Goal: Information Seeking & Learning: Stay updated

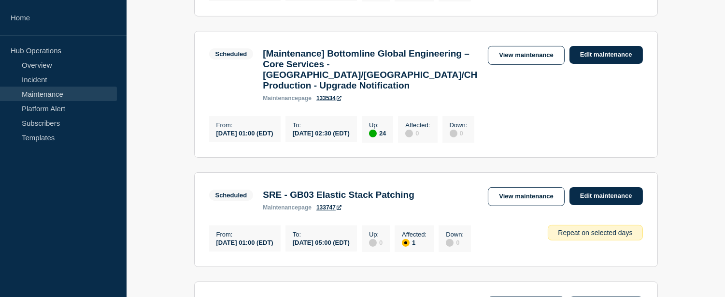
scroll to position [398, 0]
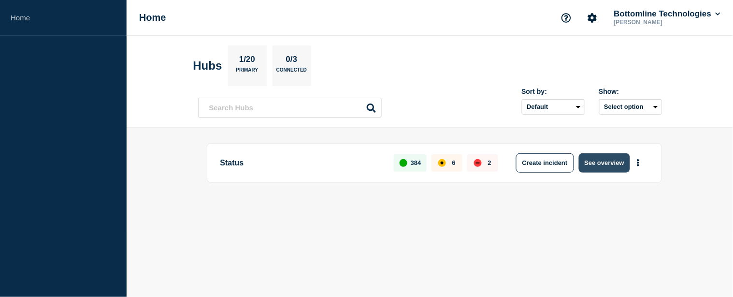
click at [613, 162] on button "See overview" at bounding box center [604, 162] width 51 height 19
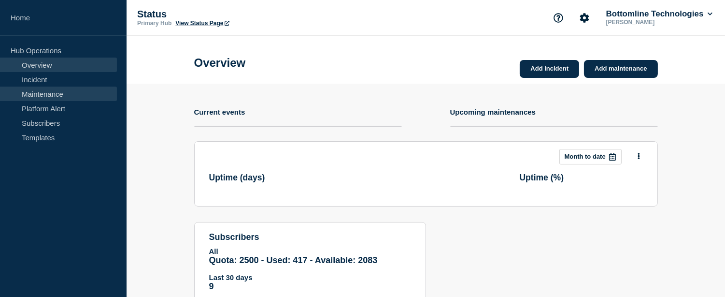
click at [56, 96] on link "Maintenance" at bounding box center [58, 93] width 117 height 14
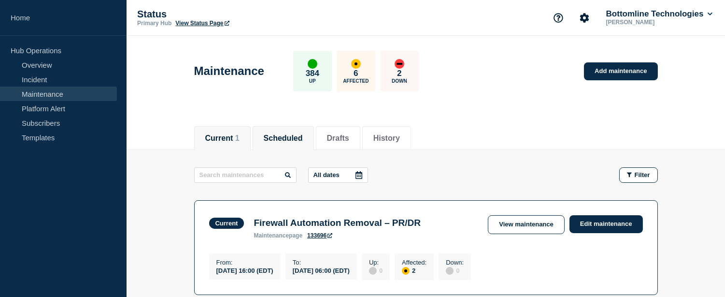
click at [292, 134] on button "Scheduled" at bounding box center [283, 138] width 39 height 9
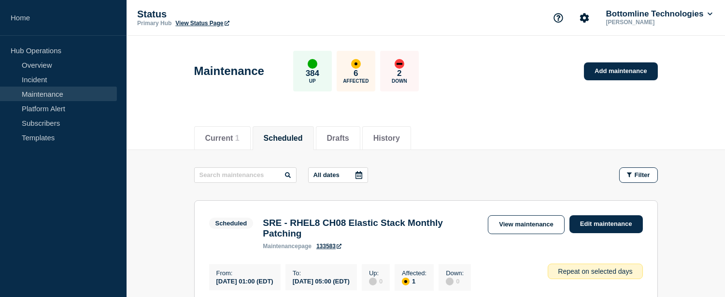
scroll to position [107, 0]
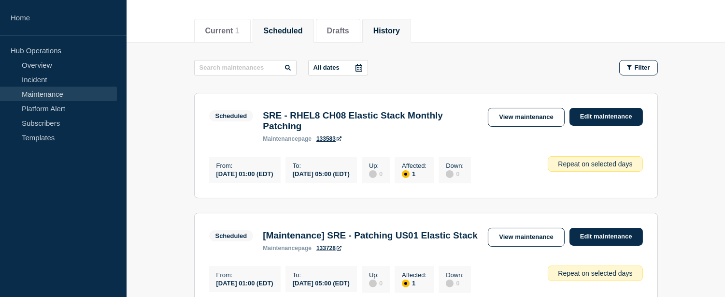
click at [400, 34] on button "History" at bounding box center [386, 31] width 27 height 9
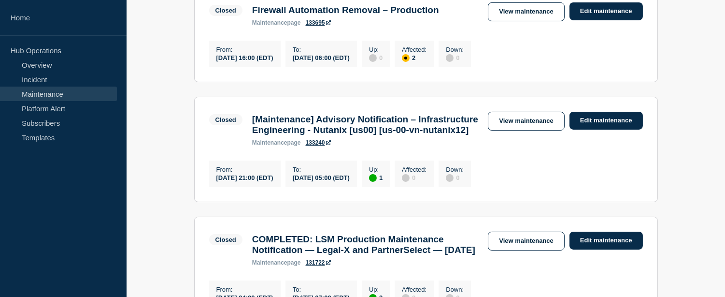
scroll to position [214, 0]
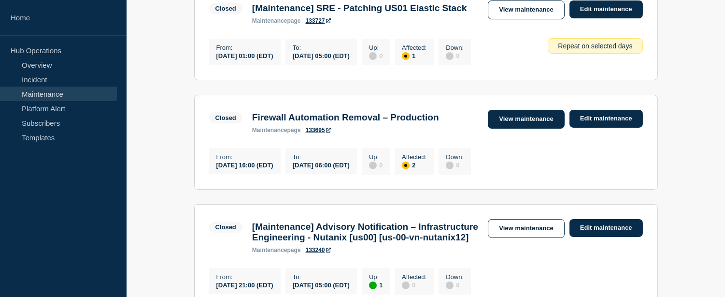
click at [538, 128] on link "View maintenance" at bounding box center [526, 119] width 76 height 19
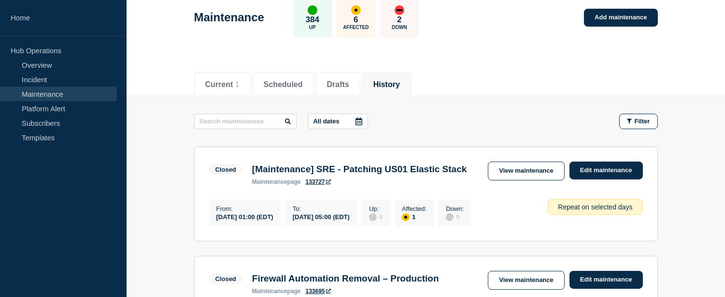
scroll to position [0, 0]
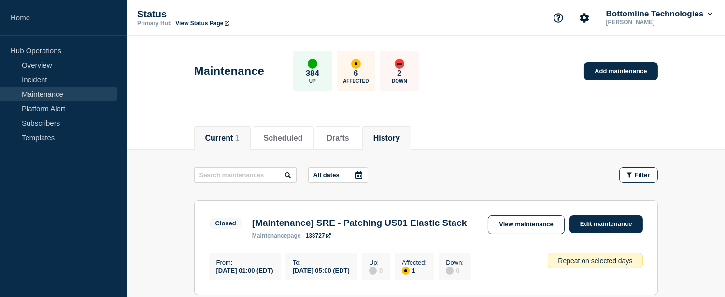
click at [232, 134] on button "Current 1" at bounding box center [222, 138] width 34 height 9
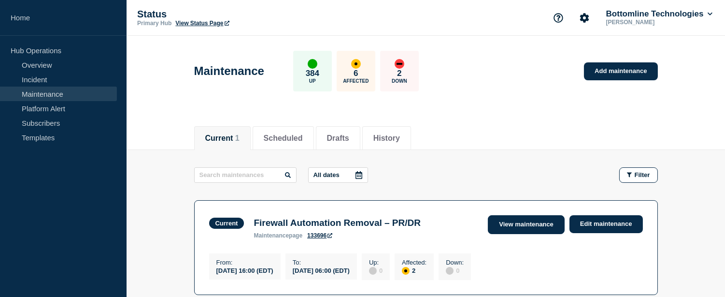
click at [510, 218] on link "View maintenance" at bounding box center [526, 224] width 76 height 19
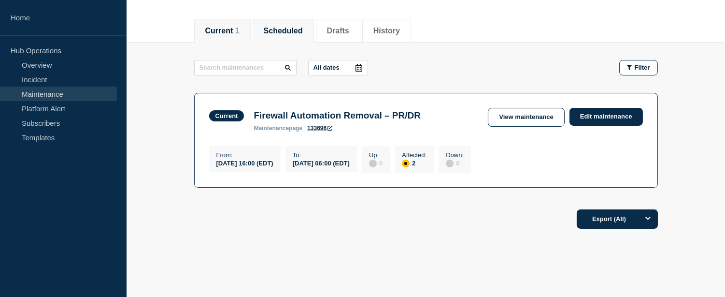
click at [269, 33] on button "Scheduled" at bounding box center [283, 31] width 39 height 9
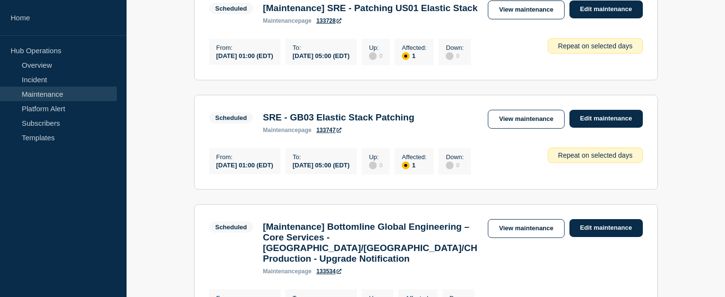
scroll to position [107, 0]
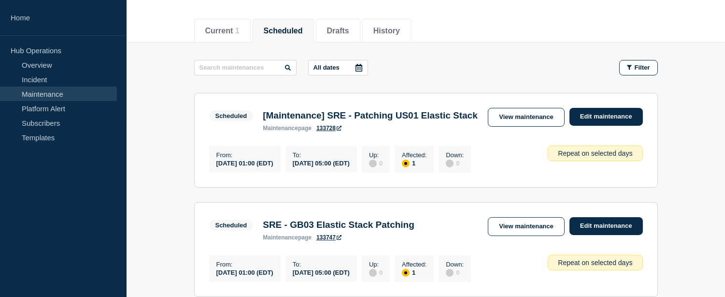
drag, startPoint x: 526, startPoint y: 119, endPoint x: 514, endPoint y: 57, distance: 63.5
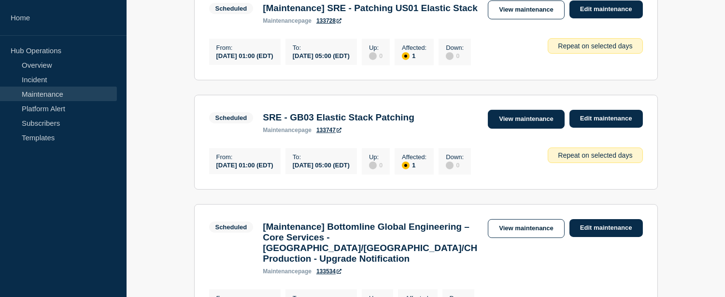
click at [538, 128] on link "View maintenance" at bounding box center [526, 119] width 76 height 19
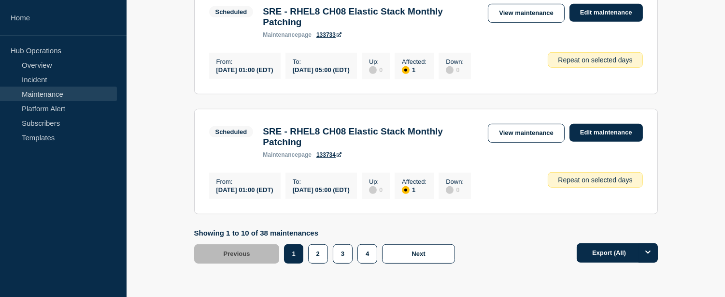
scroll to position [1181, 0]
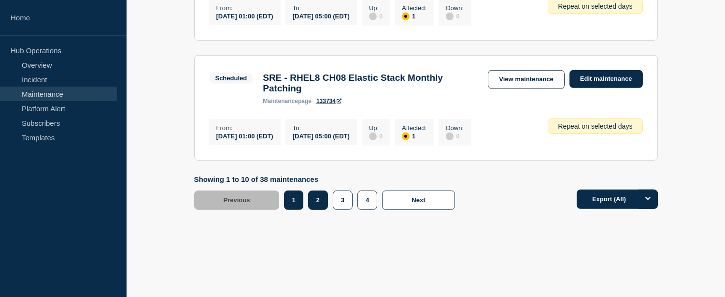
click at [321, 210] on button "2" at bounding box center [318, 199] width 20 height 19
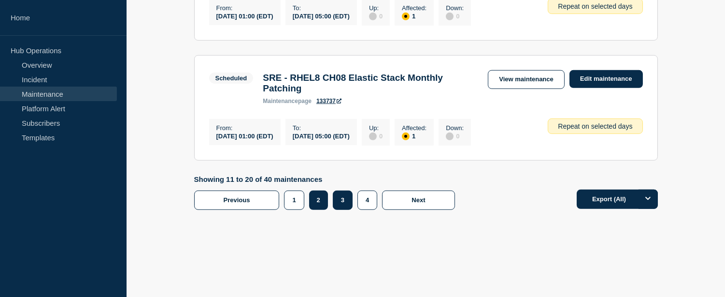
click at [342, 210] on button "3" at bounding box center [343, 199] width 20 height 19
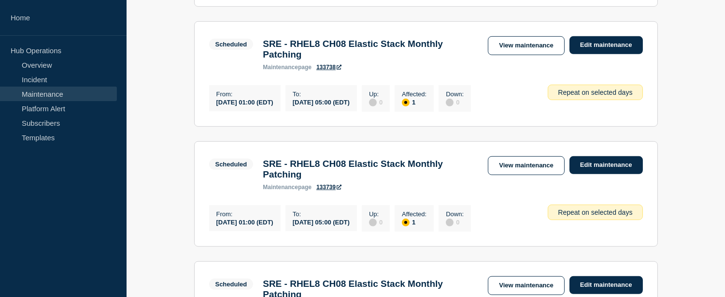
scroll to position [1340, 0]
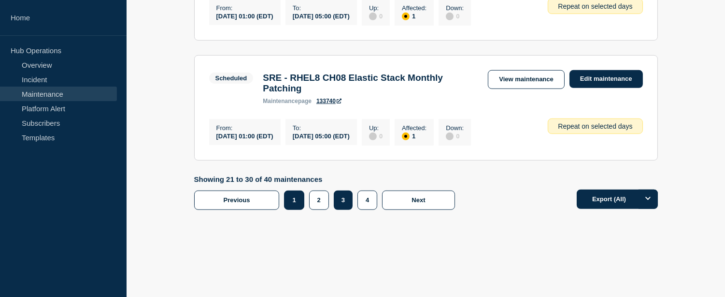
click at [292, 206] on button "1" at bounding box center [294, 199] width 20 height 19
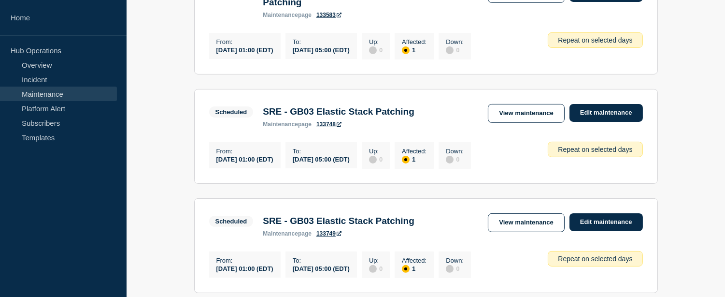
scroll to position [644, 0]
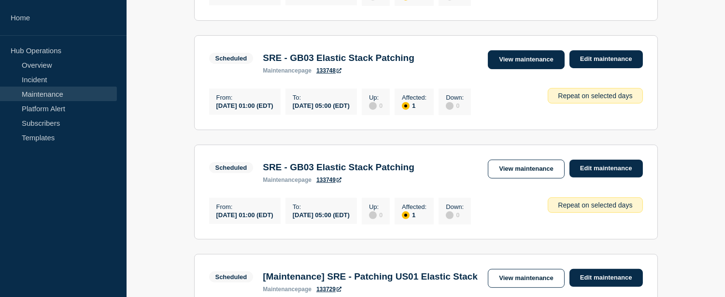
click at [504, 69] on link "View maintenance" at bounding box center [526, 59] width 76 height 19
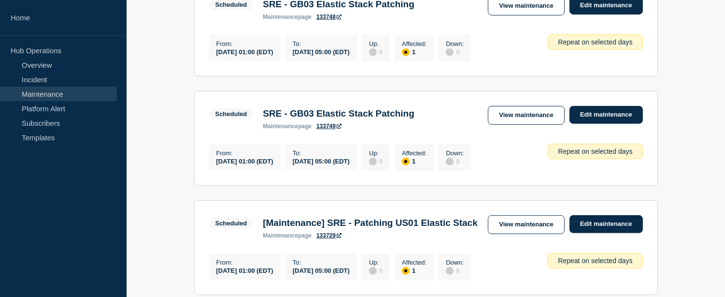
scroll to position [751, 0]
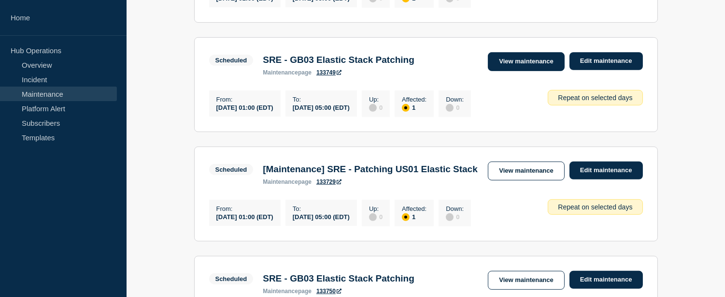
click at [542, 71] on link "View maintenance" at bounding box center [526, 61] width 76 height 19
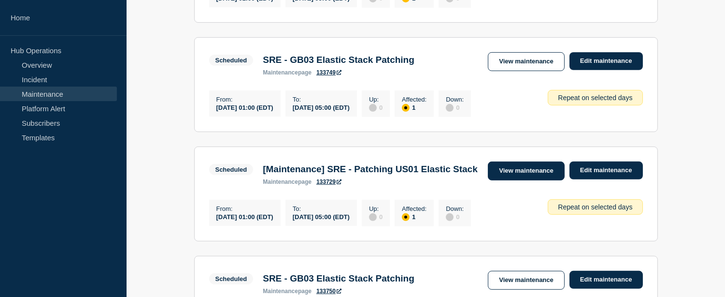
click at [527, 180] on link "View maintenance" at bounding box center [526, 170] width 76 height 19
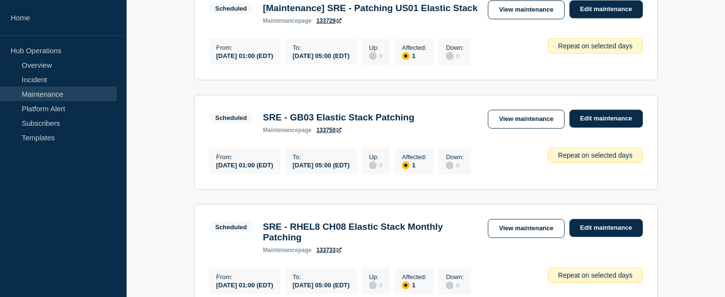
scroll to position [1020, 0]
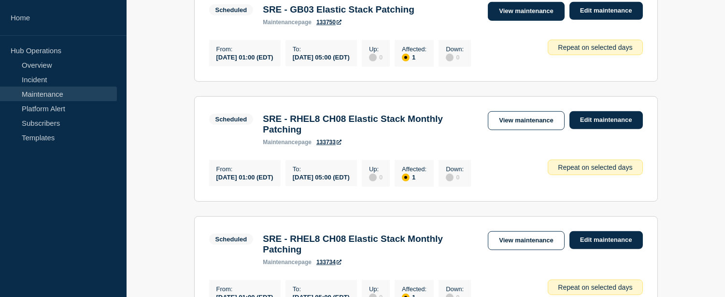
click at [513, 21] on link "View maintenance" at bounding box center [526, 11] width 76 height 19
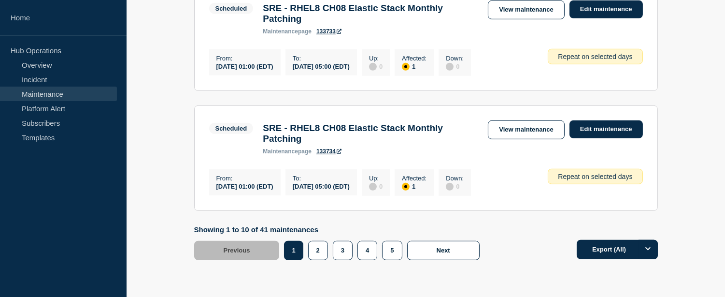
scroll to position [1238, 0]
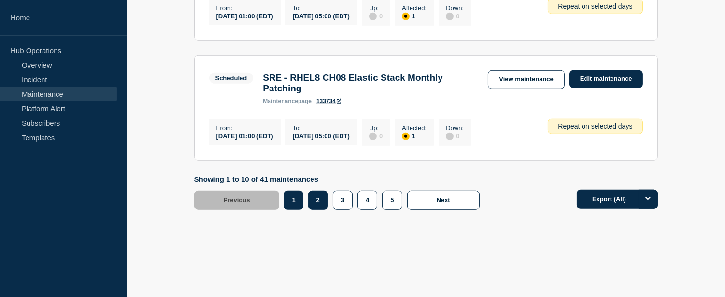
click at [318, 205] on button "2" at bounding box center [318, 199] width 20 height 19
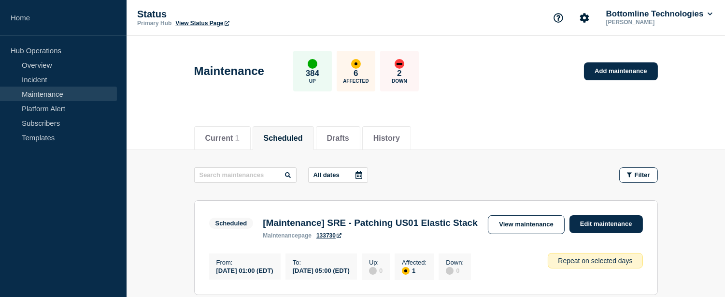
scroll to position [54, 0]
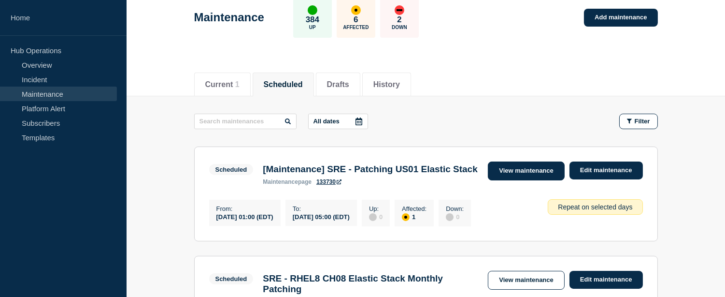
click at [546, 168] on link "View maintenance" at bounding box center [526, 170] width 76 height 19
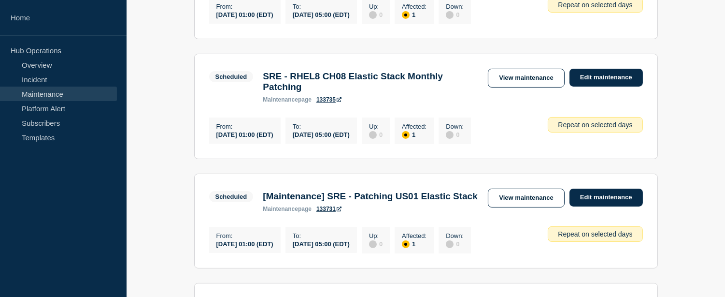
scroll to position [483, 0]
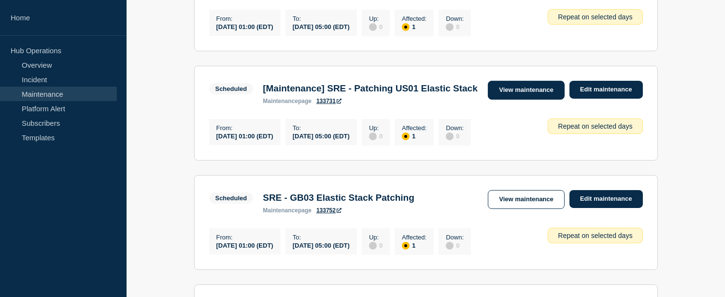
click at [537, 100] on link "View maintenance" at bounding box center [526, 90] width 76 height 19
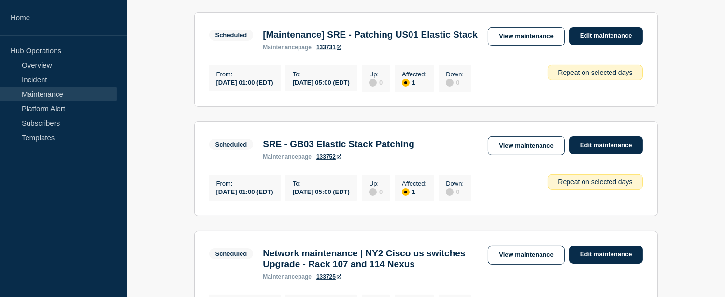
scroll to position [590, 0]
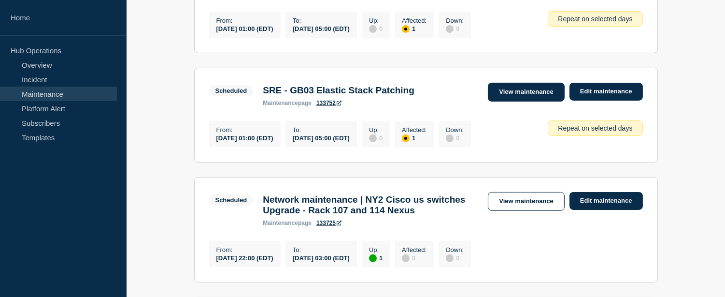
click at [547, 101] on link "View maintenance" at bounding box center [526, 92] width 76 height 19
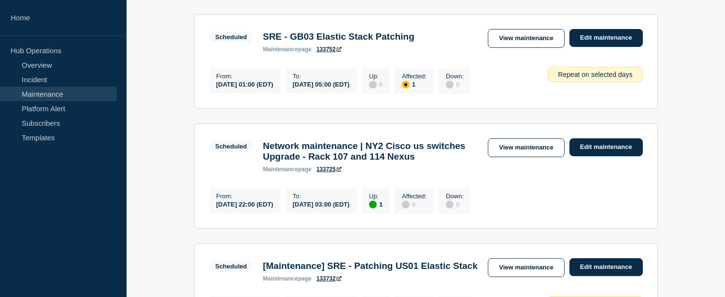
scroll to position [698, 0]
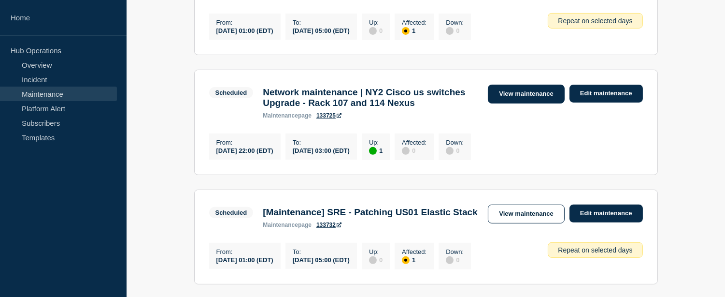
click at [538, 103] on link "View maintenance" at bounding box center [526, 94] width 76 height 19
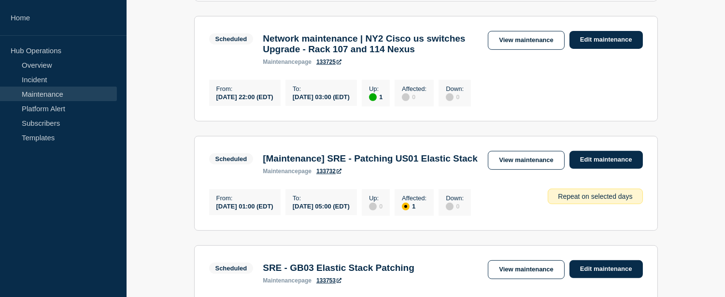
scroll to position [805, 0]
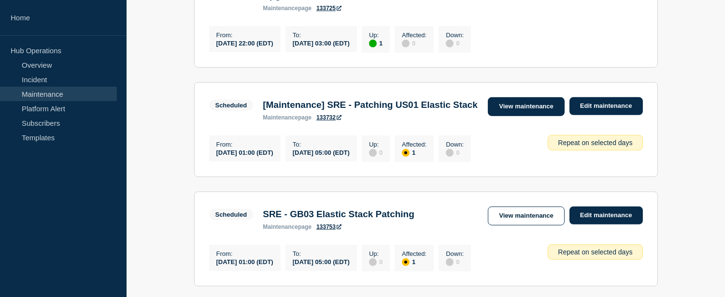
click at [528, 116] on link "View maintenance" at bounding box center [526, 106] width 76 height 19
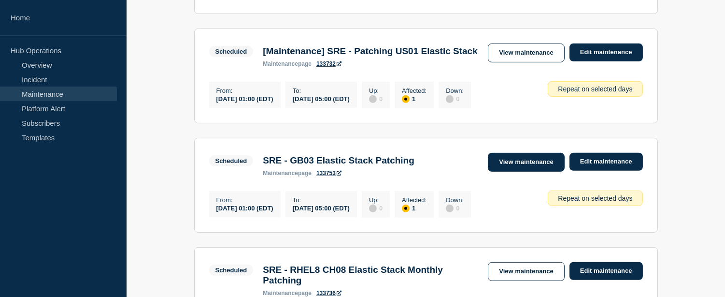
click at [509, 171] on link "View maintenance" at bounding box center [526, 162] width 76 height 19
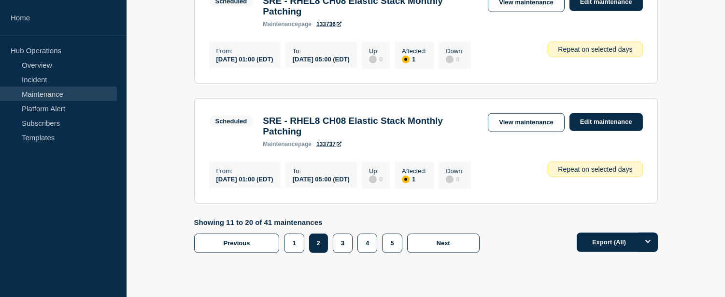
scroll to position [1234, 0]
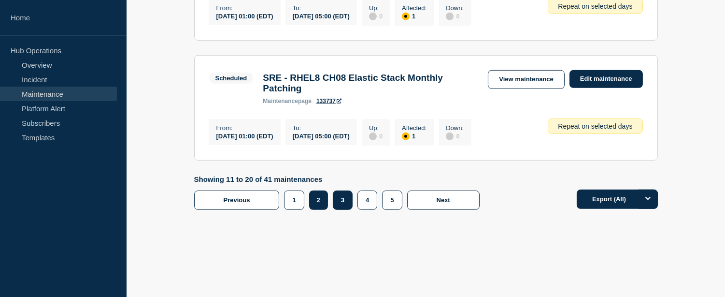
click at [336, 210] on button "3" at bounding box center [343, 199] width 20 height 19
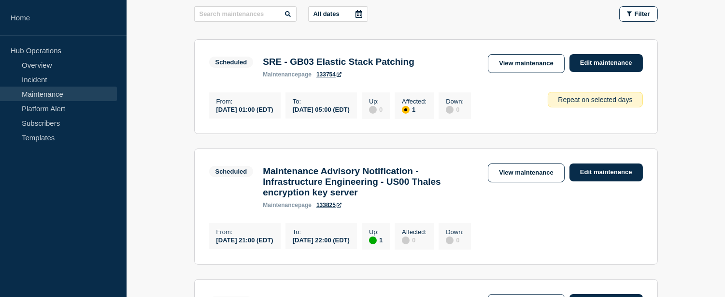
scroll to position [54, 0]
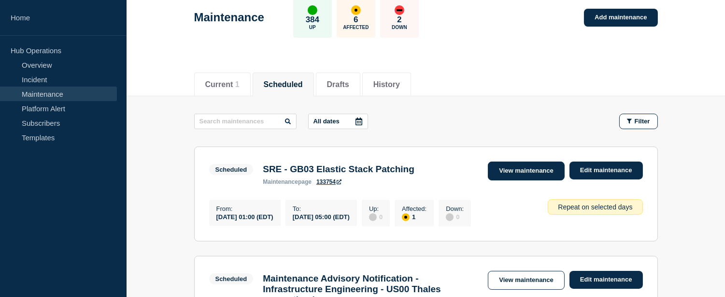
click at [528, 171] on link "View maintenance" at bounding box center [526, 170] width 76 height 19
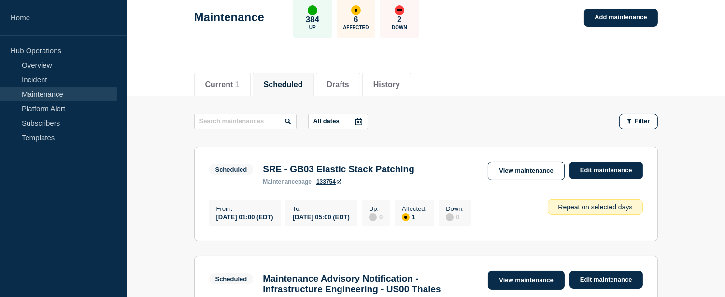
click at [513, 279] on link "View maintenance" at bounding box center [526, 280] width 76 height 19
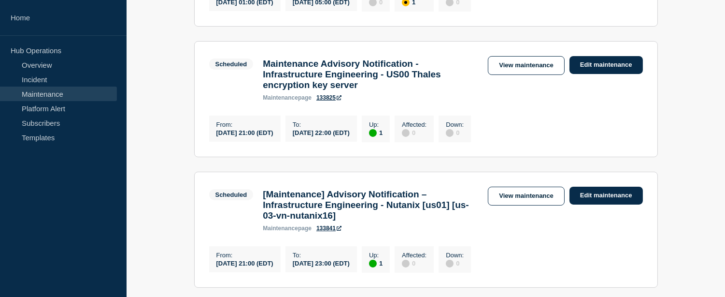
scroll to position [322, 0]
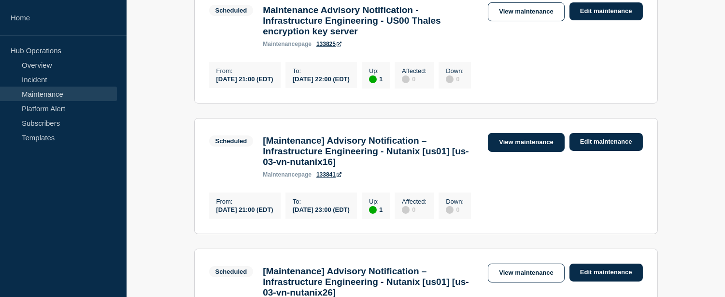
click at [508, 151] on link "View maintenance" at bounding box center [526, 142] width 76 height 19
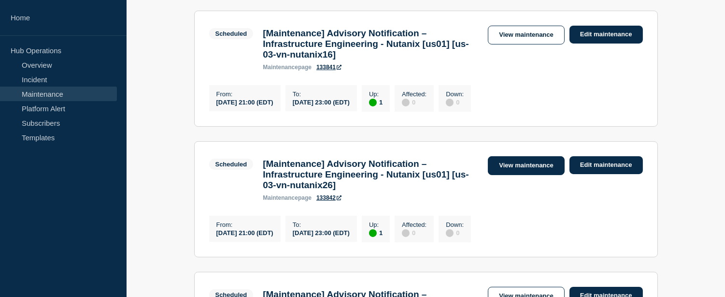
click at [505, 175] on link "View maintenance" at bounding box center [526, 165] width 76 height 19
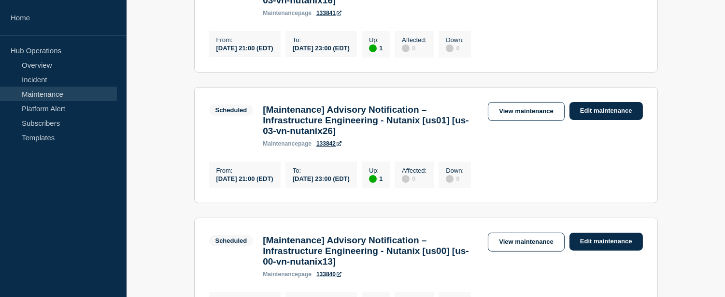
scroll to position [537, 0]
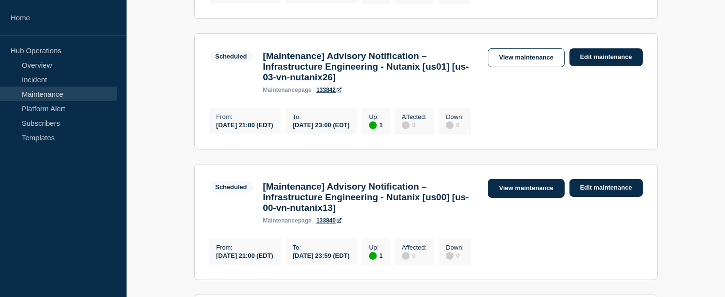
click at [520, 198] on link "View maintenance" at bounding box center [526, 188] width 76 height 19
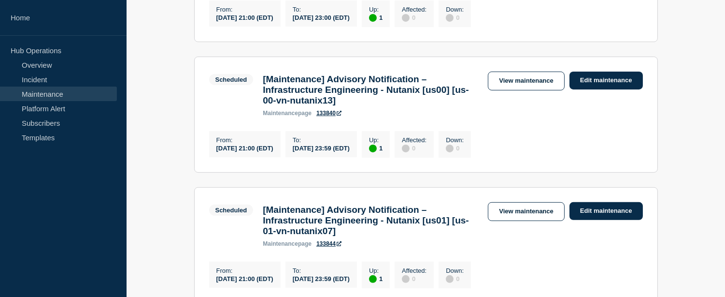
scroll to position [698, 0]
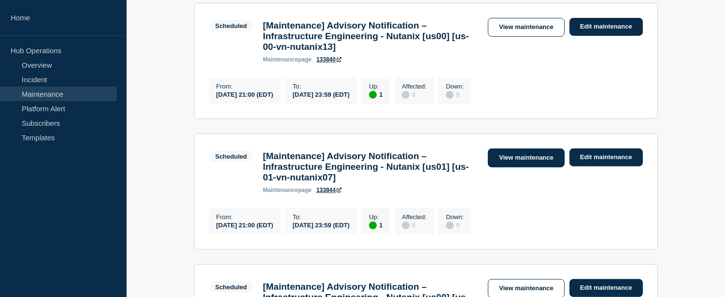
click at [519, 167] on link "View maintenance" at bounding box center [526, 157] width 76 height 19
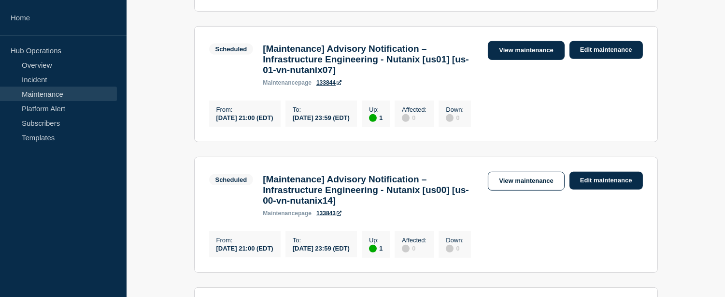
scroll to position [858, 0]
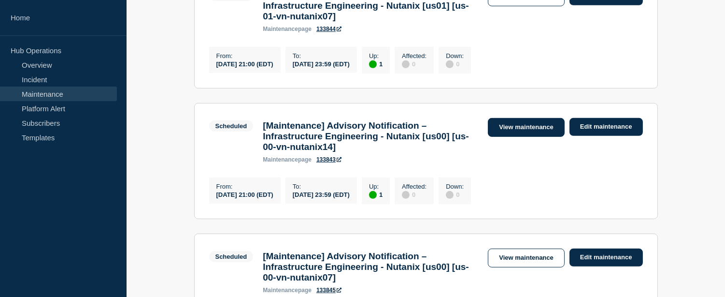
click at [518, 137] on link "View maintenance" at bounding box center [526, 127] width 76 height 19
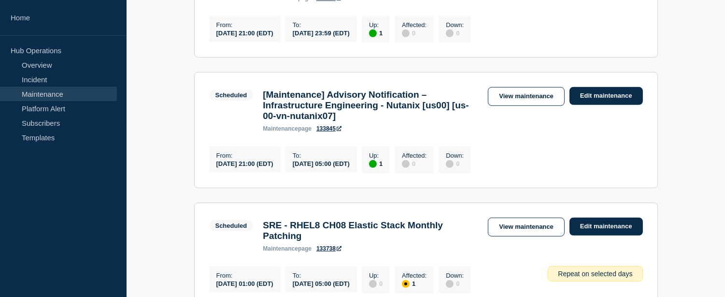
scroll to position [1073, 0]
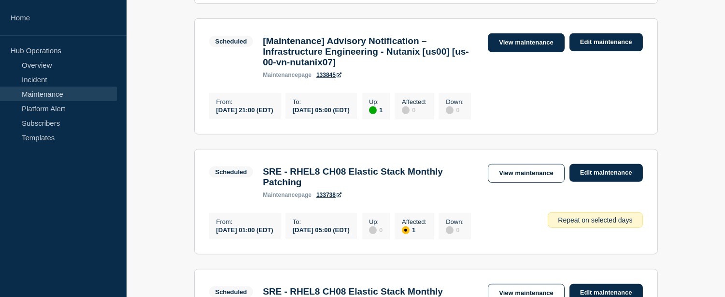
click at [516, 52] on link "View maintenance" at bounding box center [526, 42] width 76 height 19
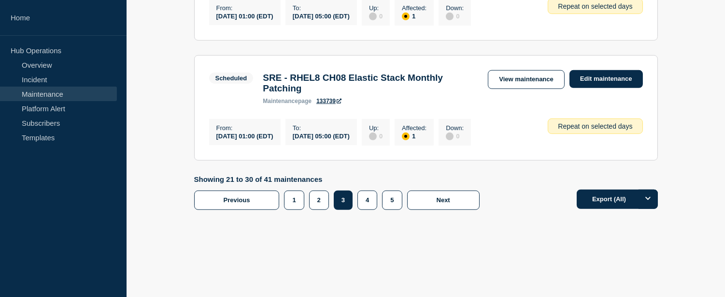
scroll to position [1234, 0]
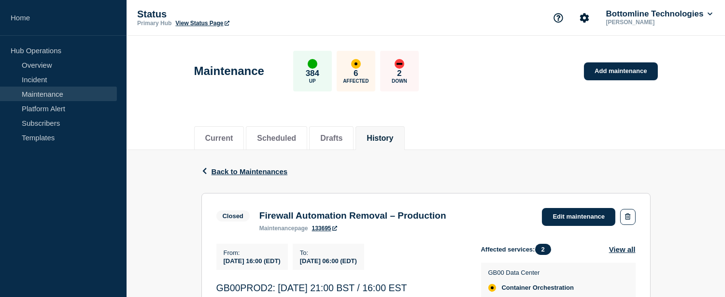
click at [422, 219] on h3 "Firewall Automation Removal – Production" at bounding box center [352, 215] width 187 height 11
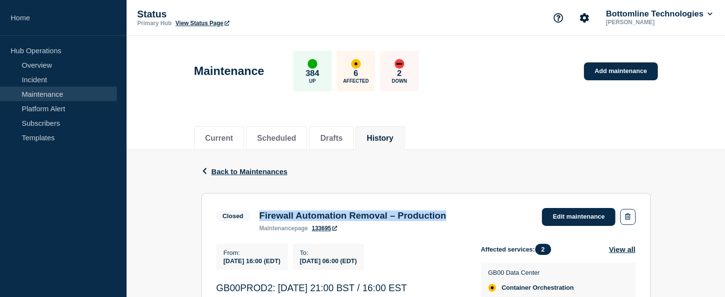
click at [422, 219] on h3 "Firewall Automation Removal – Production" at bounding box center [352, 215] width 187 height 11
copy h3 "Firewall Automation Removal – Production"
drag, startPoint x: 224, startPoint y: 263, endPoint x: 402, endPoint y: 261, distance: 178.3
click at [402, 261] on div "From : 2025-08-27 16:00 (EDT) To : 2025-08-28 06:00 (EDT)" at bounding box center [348, 256] width 265 height 26
copy div "2025-08-27 16:00 (EDT) To : 2025-08-28 06:00 (EDT)"
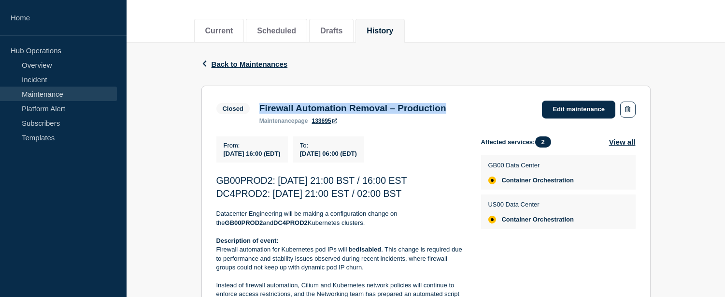
scroll to position [214, 0]
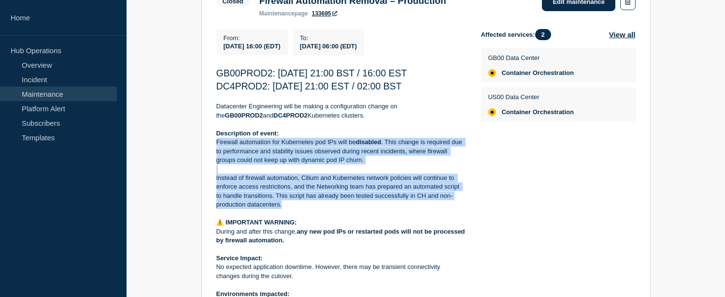
drag, startPoint x: 282, startPoint y: 206, endPoint x: 215, endPoint y: 143, distance: 91.9
click at [216, 143] on div "GB00PROD2: 27th August 2025 – 21:00 BST / 16:00 EST DC4PROD2: 27th August 2025 …" at bounding box center [340, 245] width 249 height 357
copy div "Firewall automation for Kubernetes pod IPs will be disabled . This change is re…"
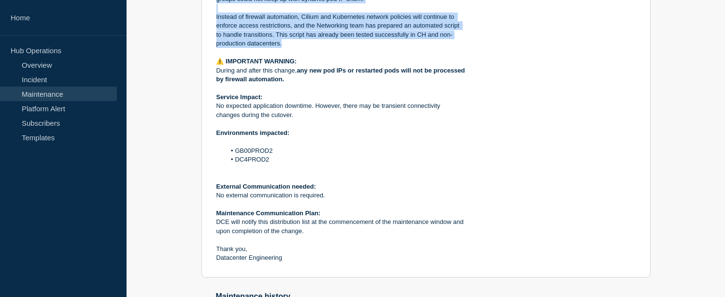
scroll to position [457, 0]
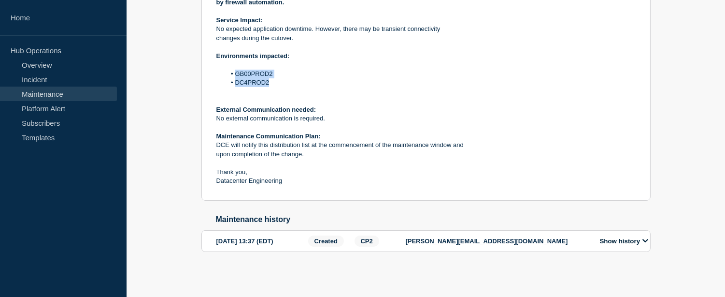
drag, startPoint x: 273, startPoint y: 85, endPoint x: 234, endPoint y: 73, distance: 40.7
click at [234, 73] on ol "GB00PROD2 DC4PROD2" at bounding box center [340, 79] width 249 height 18
copy ol "GB00PROD2 DC4PROD2"
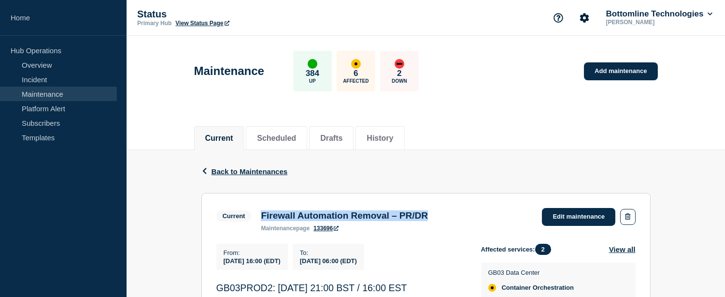
drag, startPoint x: 263, startPoint y: 219, endPoint x: 448, endPoint y: 216, distance: 185.0
click at [428, 216] on h3 "Firewall Automation Removal – PR/DR" at bounding box center [344, 215] width 167 height 11
copy h3 "Firewall Automation Removal – PR/DR"
drag, startPoint x: 224, startPoint y: 263, endPoint x: 401, endPoint y: 264, distance: 177.8
click at [401, 264] on div "From : 2025-08-28 16:00 (EDT) To : 2025-08-29 06:00 (EDT)" at bounding box center [348, 256] width 265 height 26
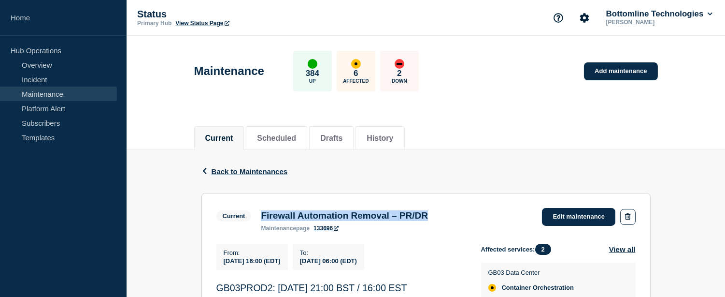
copy div "2025-08-28 16:00 (EDT) To : 2025-08-29 06:00 (EDT)"
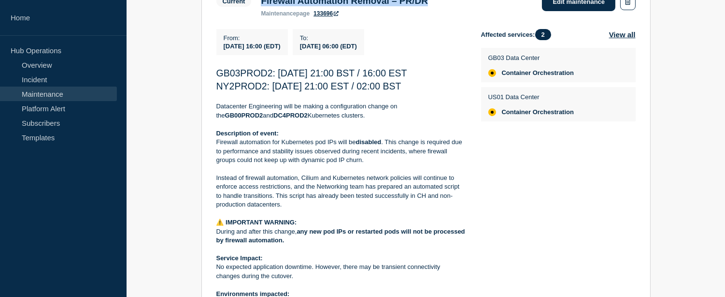
scroll to position [375, 0]
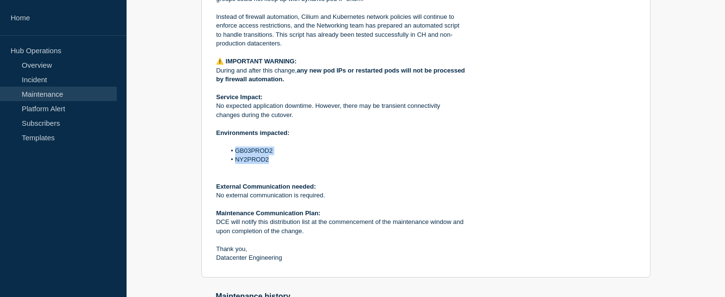
drag, startPoint x: 272, startPoint y: 164, endPoint x: 235, endPoint y: 152, distance: 38.6
click at [235, 152] on ol "GB03PROD2 NY2PROD2" at bounding box center [340, 155] width 249 height 18
copy ol "GB03PROD2 NY2PROD2"
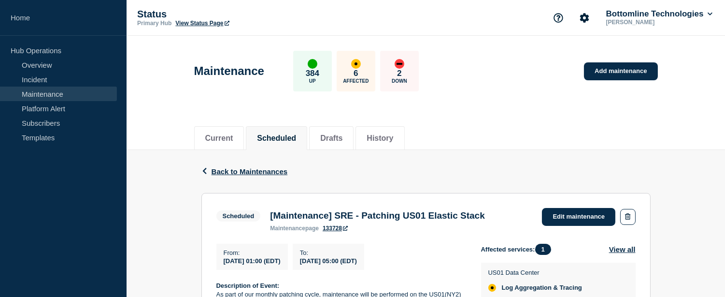
scroll to position [107, 0]
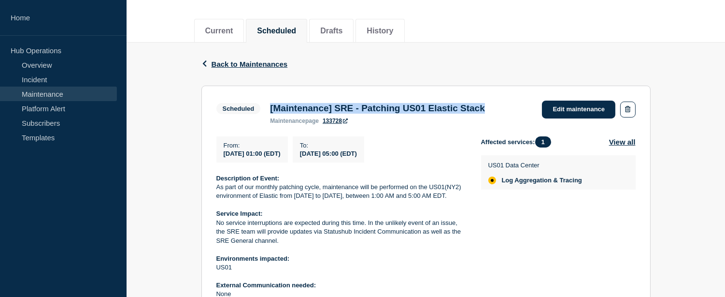
drag, startPoint x: 271, startPoint y: 107, endPoint x: 518, endPoint y: 109, distance: 246.9
click at [490, 109] on div "[Maintenance] SRE - Patching US01 Elastic Stack maintenance page 133728" at bounding box center [377, 113] width 225 height 21
copy h3 "[Maintenance] SRE - Patching US01 Elastic Stack"
drag, startPoint x: 223, startPoint y: 156, endPoint x: 404, endPoint y: 156, distance: 181.2
click at [404, 156] on div "From : [DATE] 01:00 (EDT) To : [DATE] 05:00 (EDT)" at bounding box center [348, 149] width 265 height 26
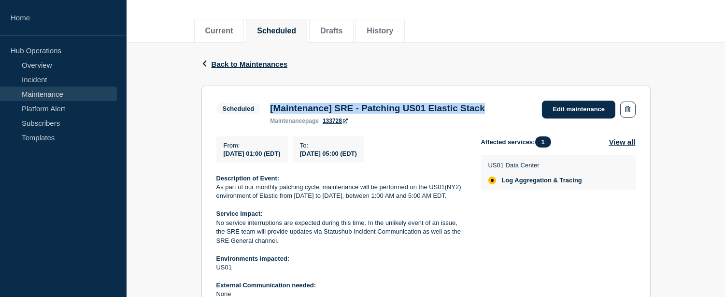
copy div "[DATE] 01:00 (EDT) To : [DATE] 05:00 (EDT)"
drag, startPoint x: 271, startPoint y: 208, endPoint x: 216, endPoint y: 190, distance: 57.0
click at [216, 190] on p "As part of our monthly patching cycle, maintenance will be performed on the US0…" at bounding box center [340, 192] width 249 height 18
copy p "As part of our monthly patching cycle, maintenance will be performed on the US0…"
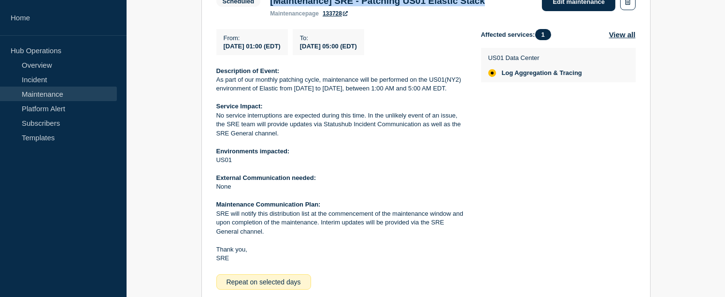
scroll to position [268, 0]
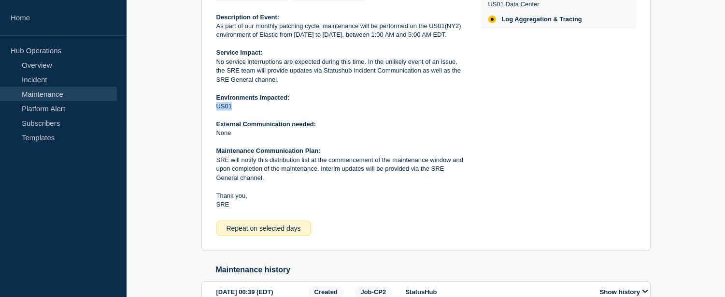
drag, startPoint x: 218, startPoint y: 116, endPoint x: 240, endPoint y: 116, distance: 21.3
click at [240, 111] on p "US01" at bounding box center [340, 106] width 249 height 9
copy p "US01"
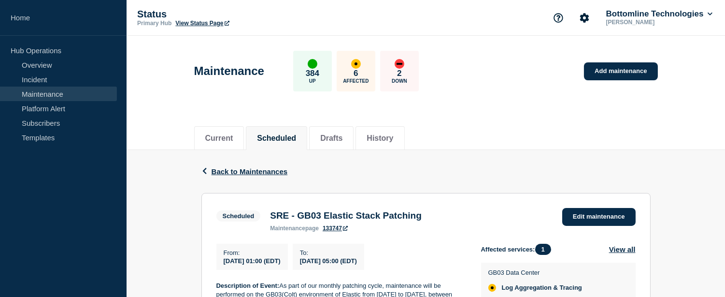
click at [326, 217] on h3 "SRE - GB03 Elastic Stack Patching" at bounding box center [346, 215] width 152 height 11
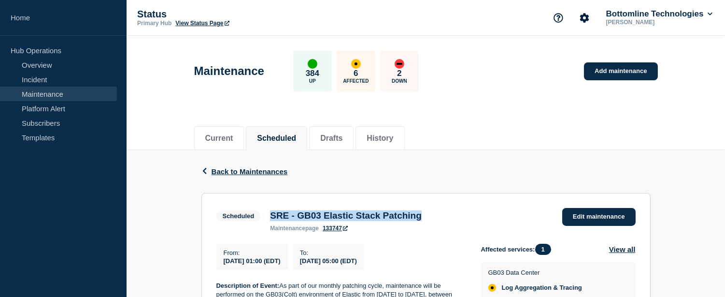
click at [326, 217] on h3 "SRE - GB03 Elastic Stack Patching" at bounding box center [346, 215] width 152 height 11
copy h3 "SRE - GB03 Elastic Stack Patching"
drag, startPoint x: 223, startPoint y: 265, endPoint x: 401, endPoint y: 263, distance: 178.3
click at [401, 263] on div "From : 2025-08-29 01:00 (EDT) To : 2025-08-29 05:00 (EDT)" at bounding box center [348, 256] width 265 height 26
copy div "2025-08-29 01:00 (EDT) To : 2025-08-29 05:00 (EDT)"
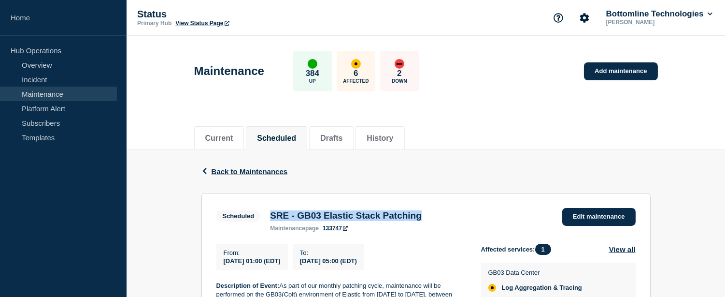
scroll to position [161, 0]
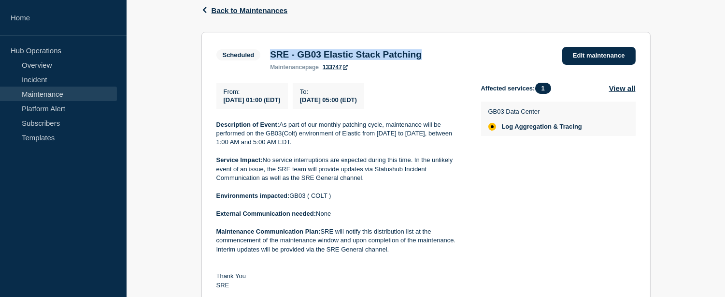
drag, startPoint x: 281, startPoint y: 127, endPoint x: 383, endPoint y: 143, distance: 102.7
click at [383, 143] on p "Description of Event: As part of our monthly patching cycle, maintenance will b…" at bounding box center [340, 133] width 249 height 27
copy p "As part of our monthly patching cycle, maintenance will be performed on the GB0…"
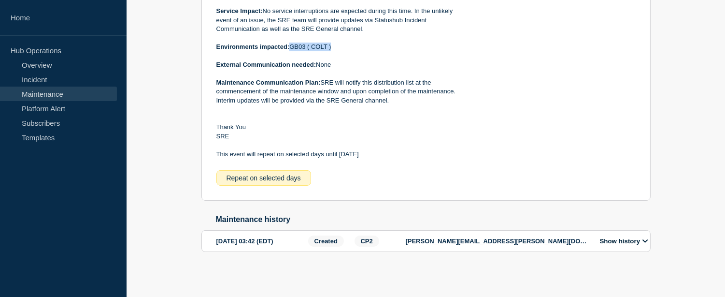
drag, startPoint x: 293, startPoint y: 43, endPoint x: 333, endPoint y: 45, distance: 40.7
click at [333, 45] on p "Environments impacted: GB03 ( COLT )" at bounding box center [340, 47] width 249 height 9
copy p "GB03 ( COLT )"
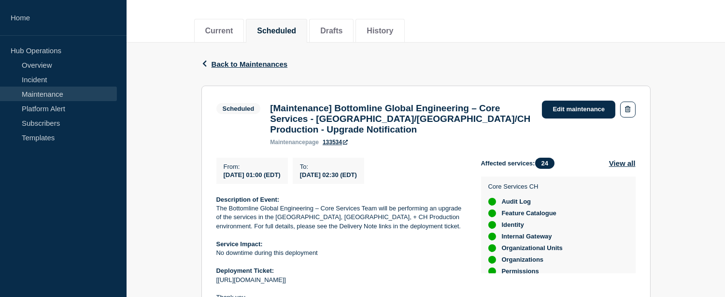
scroll to position [161, 0]
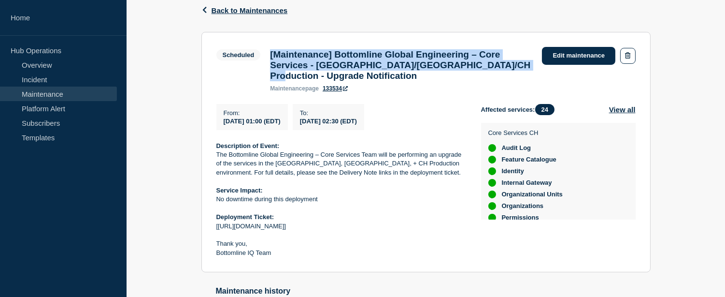
drag, startPoint x: 331, startPoint y: 83, endPoint x: 270, endPoint y: 55, distance: 67.4
click at [270, 55] on h3 "[Maintenance] Bottomline Global Engineering – Core Services - [GEOGRAPHIC_DATA]…" at bounding box center [401, 65] width 262 height 32
copy h3 "[Maintenance] Bottomline Global Engineering – Core Services - [GEOGRAPHIC_DATA]…"
drag, startPoint x: 225, startPoint y: 127, endPoint x: 402, endPoint y: 127, distance: 177.3
click at [402, 127] on div "From : [DATE] 01:00 (EDT) To : [DATE] 02:30 (EDT)" at bounding box center [348, 117] width 265 height 26
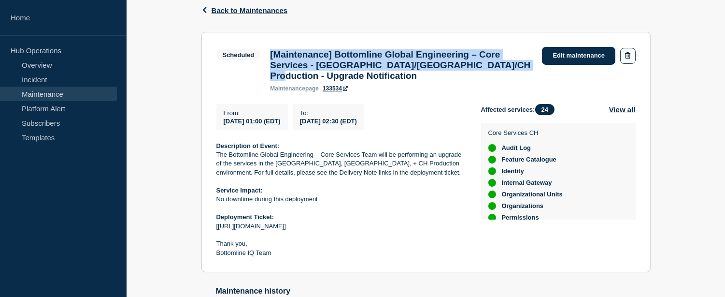
copy div "[DATE] 01:00 (EDT) To : [DATE] 02:30 (EDT)"
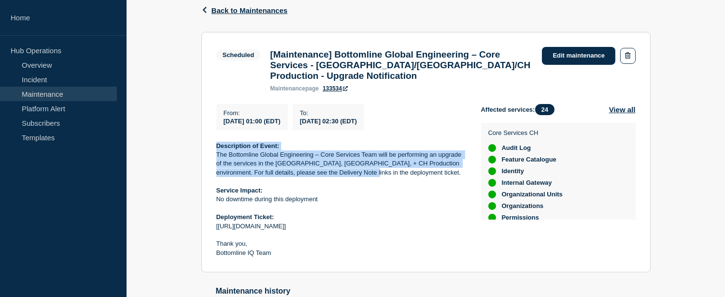
drag, startPoint x: 349, startPoint y: 181, endPoint x: 214, endPoint y: 157, distance: 137.3
click at [214, 157] on section "Scheduled [Maintenance] Bottomline Global Engineering – Core Services - US/UK/C…" at bounding box center [425, 152] width 449 height 241
click at [217, 163] on p "The Bottomline Global Engineering – Core Services Team will be performing an up…" at bounding box center [340, 163] width 249 height 27
copy p "The Bottomline Global Engineering – Core Services Team will be performing an up…"
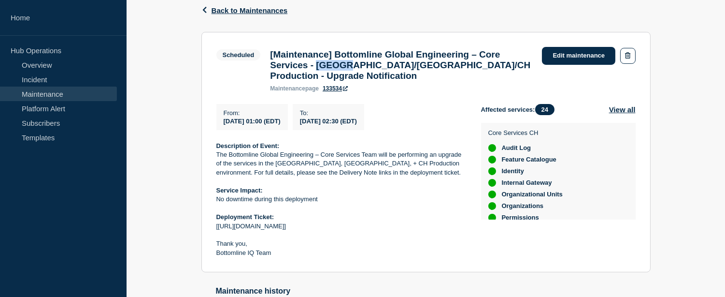
drag, startPoint x: 350, startPoint y: 69, endPoint x: 385, endPoint y: 69, distance: 35.3
click at [385, 69] on h3 "[Maintenance] Bottomline Global Engineering – Core Services - US/UK/CH Producti…" at bounding box center [401, 65] width 262 height 32
copy h3 "US/UK/"
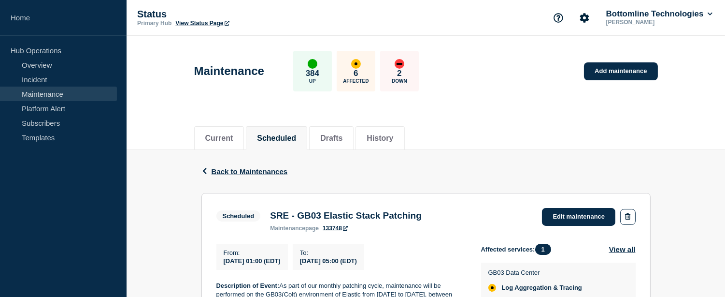
click at [328, 219] on h3 "SRE - GB03 Elastic Stack Patching" at bounding box center [346, 215] width 152 height 11
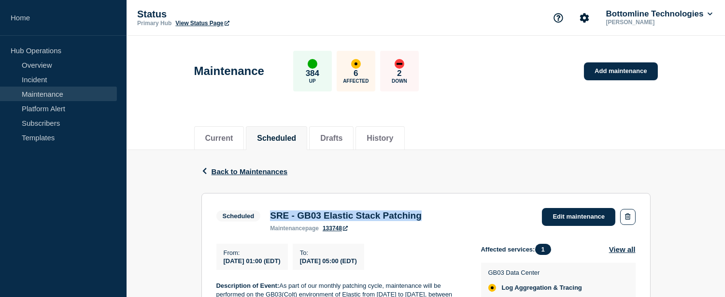
click at [328, 219] on h3 "SRE - GB03 Elastic Stack Patching" at bounding box center [346, 215] width 152 height 11
copy h3 "SRE - GB03 Elastic Stack Patching"
drag, startPoint x: 224, startPoint y: 262, endPoint x: 401, endPoint y: 262, distance: 177.3
click at [401, 262] on div "From : 2025-08-30 01:00 (EDT) To : 2025-08-30 05:00 (EDT)" at bounding box center [348, 256] width 265 height 26
copy div "2025-08-30 01:00 (EDT) To : 2025-08-30 05:00 (EDT)"
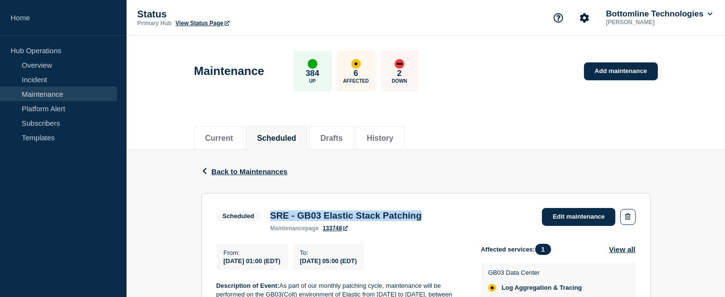
scroll to position [107, 0]
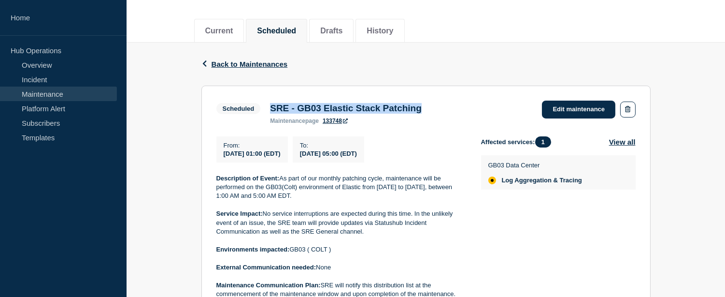
drag, startPoint x: 281, startPoint y: 181, endPoint x: 369, endPoint y: 199, distance: 89.8
click at [369, 199] on p "Description of Event: As part of our monthly patching cycle, maintenance will b…" at bounding box center [340, 187] width 249 height 27
copy p "As part of our monthly patching cycle, maintenance will be performed on the GB0…"
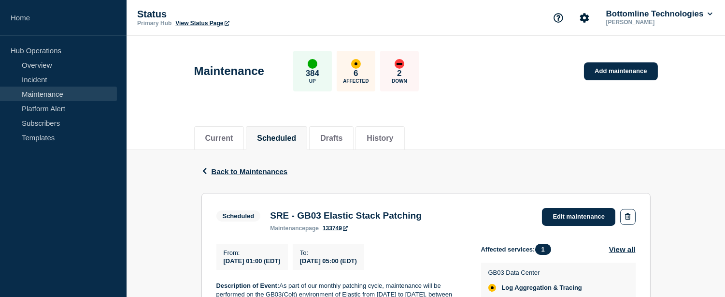
scroll to position [107, 0]
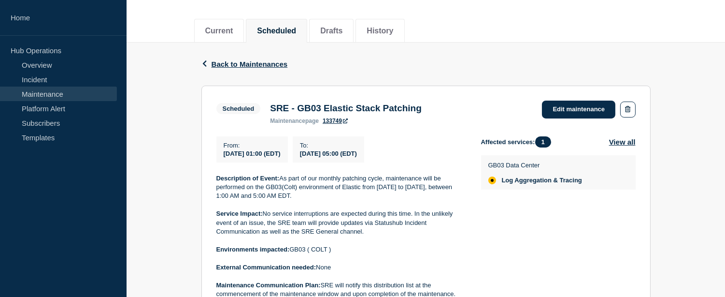
drag, startPoint x: 224, startPoint y: 155, endPoint x: 403, endPoint y: 158, distance: 179.2
click at [403, 158] on div "From : 2025-08-31 01:00 (EDT) To : 2025-08-31 05:00 (EDT)" at bounding box center [348, 149] width 265 height 26
copy div "2025-08-31 01:00 (EDT) To : 2025-08-31 05:00 (EDT)"
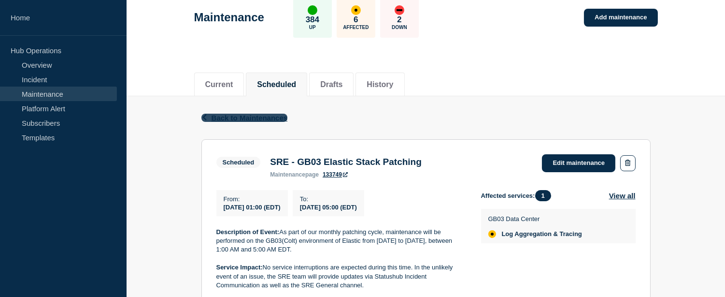
scroll to position [0, 0]
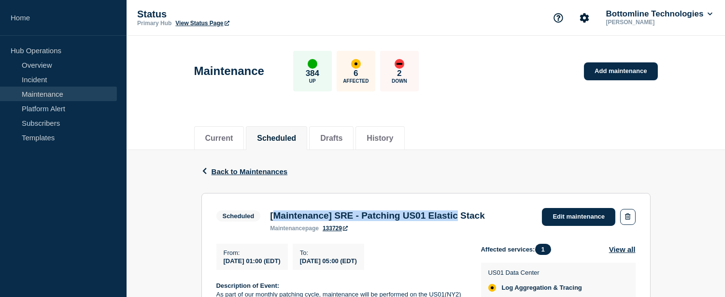
drag, startPoint x: 272, startPoint y: 216, endPoint x: 487, endPoint y: 212, distance: 215.0
click at [485, 212] on h3 "[Maintenance] SRE - Patching US01 Elastic Stack" at bounding box center [377, 215] width 215 height 11
click at [485, 211] on h3 "[Maintenance] SRE - Patching US01 Elastic Stack" at bounding box center [377, 215] width 215 height 11
drag, startPoint x: 523, startPoint y: 213, endPoint x: 271, endPoint y: 218, distance: 251.7
click at [271, 218] on div "Scheduled [Maintenance] SRE - Patching US01 Elastic Stack maintenance page 1337…" at bounding box center [425, 220] width 419 height 24
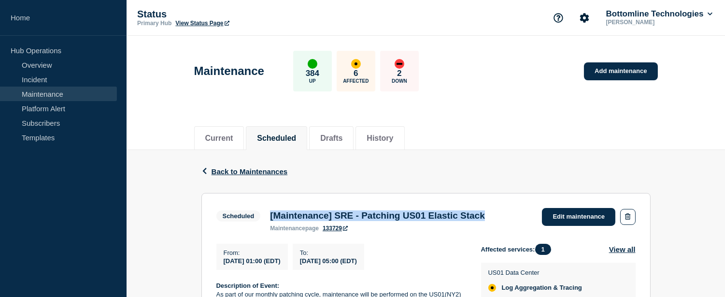
copy h3 "[Maintenance] SRE - Patching US01 Elastic Stack"
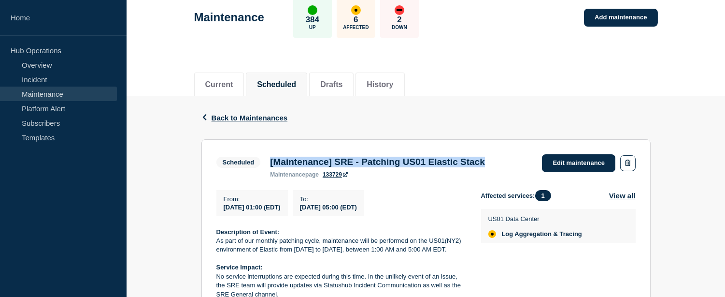
scroll to position [107, 0]
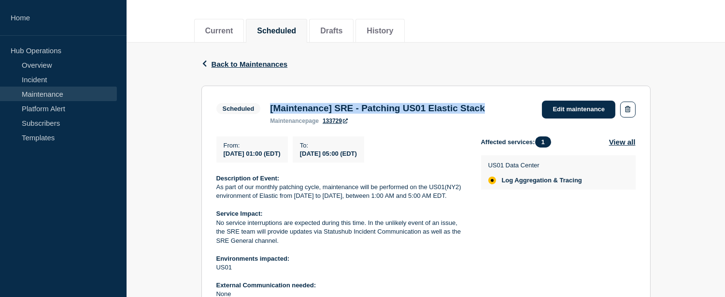
drag, startPoint x: 222, startPoint y: 154, endPoint x: 402, endPoint y: 153, distance: 180.2
click at [402, 153] on div "From : 2025-09-01 01:00 (EDT) To : 2025-09-01 05:00 (EDT)" at bounding box center [348, 149] width 265 height 26
copy div "2025-09-01 01:00 (EDT) To : 2025-09-01 05:00 (EDT)"
drag, startPoint x: 267, startPoint y: 209, endPoint x: 210, endPoint y: 191, distance: 59.4
click at [210, 191] on section "Scheduled [Maintenance] SRE - Patching US01 Elastic Stack maintenance page 1337…" at bounding box center [425, 249] width 449 height 327
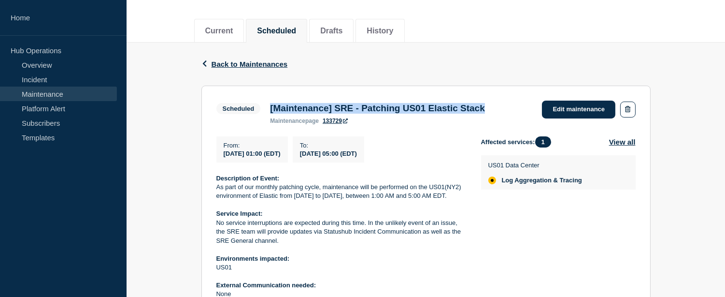
copy p "As part of our monthly patching cycle, maintenance will be performed on the US0…"
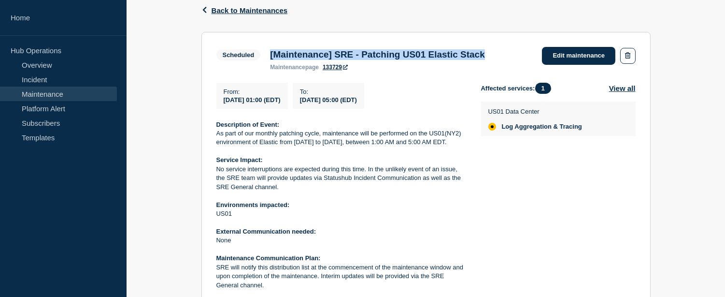
scroll to position [214, 0]
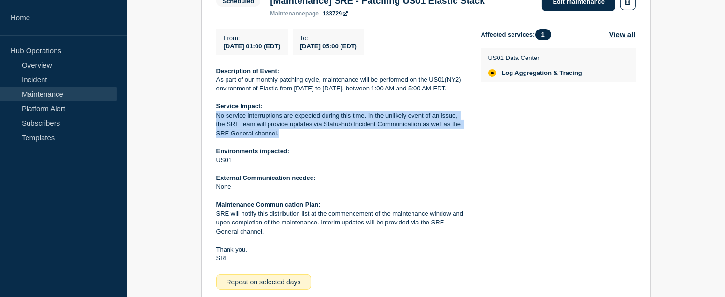
drag, startPoint x: 278, startPoint y: 145, endPoint x: 215, endPoint y: 124, distance: 65.8
click at [216, 124] on p "No service interruptions are expected during this time. In the unlikely event o…" at bounding box center [340, 124] width 249 height 27
copy p "No service interruptions are expected during this time. In the unlikely event o…"
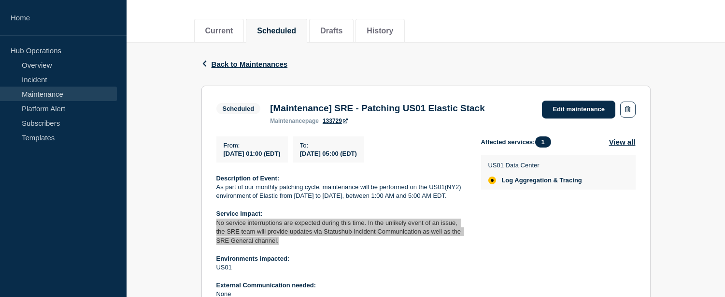
scroll to position [0, 0]
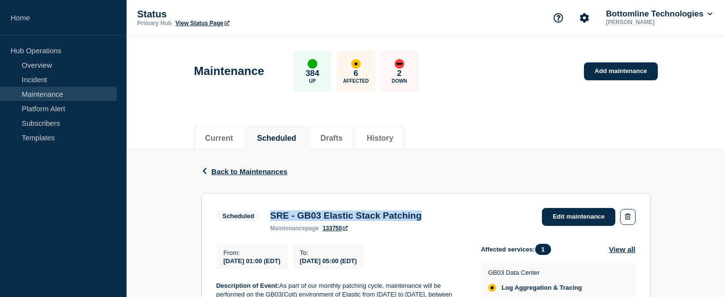
drag, startPoint x: 271, startPoint y: 215, endPoint x: 456, endPoint y: 220, distance: 185.1
click at [456, 220] on div "Scheduled SRE - GB03 Elastic Stack Patching maintenance page 133750 Edit mainte…" at bounding box center [425, 220] width 419 height 24
copy h3 "SRE - GB03 Elastic Stack Patching"
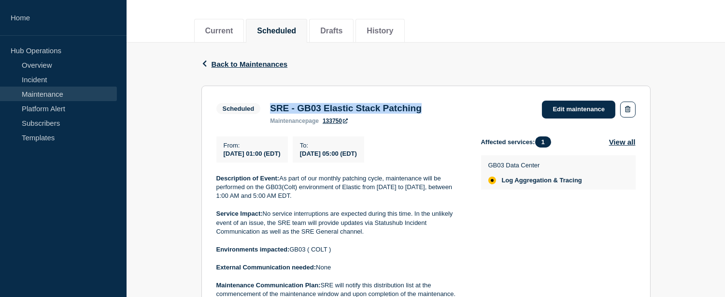
scroll to position [161, 0]
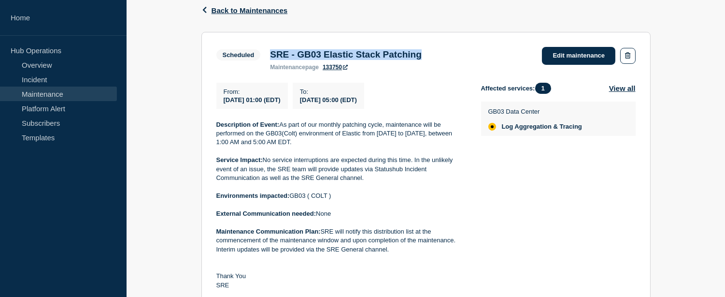
drag, startPoint x: 223, startPoint y: 103, endPoint x: 402, endPoint y: 98, distance: 179.3
click at [402, 98] on div "From : 2025-09-01 01:00 (EDT) To : 2025-09-01 05:00 (EDT)" at bounding box center [348, 96] width 265 height 26
copy div "2025-09-01 01:00 (EDT) To : 2025-09-01 05:00 (EDT)"
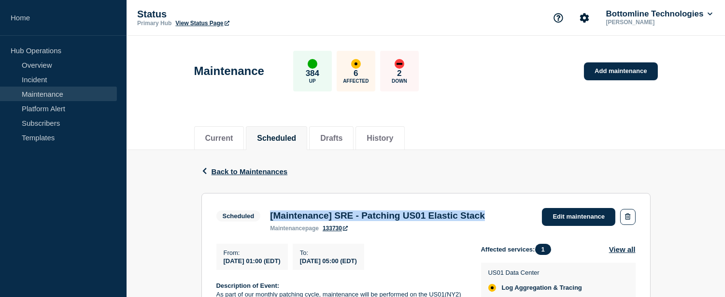
drag, startPoint x: 271, startPoint y: 218, endPoint x: 517, endPoint y: 216, distance: 246.9
click at [485, 216] on h3 "[Maintenance] SRE - Patching US01 Elastic Stack" at bounding box center [377, 215] width 215 height 11
copy h3 "[Maintenance] SRE - Patching US01 Elastic Stack"
drag, startPoint x: 228, startPoint y: 262, endPoint x: 411, endPoint y: 264, distance: 183.6
click at [411, 264] on div "From : [DATE] 01:00 (EDT) To : [DATE] 05:00 (EDT)" at bounding box center [348, 256] width 265 height 26
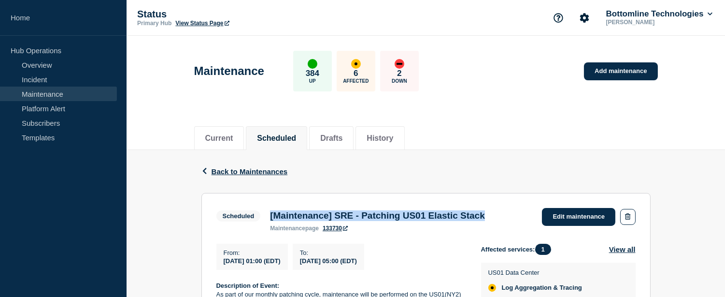
copy div "[DATE] 01:00 (EDT) To : [DATE] 05:00 (EDT)"
drag, startPoint x: 268, startPoint y: 218, endPoint x: 518, endPoint y: 222, distance: 249.8
click at [490, 222] on div "[Maintenance] SRE - Patching US01 Elastic Stack maintenance page 133731" at bounding box center [377, 220] width 225 height 21
copy h3 "[Maintenance] SRE - Patching US01 Elastic Stack"
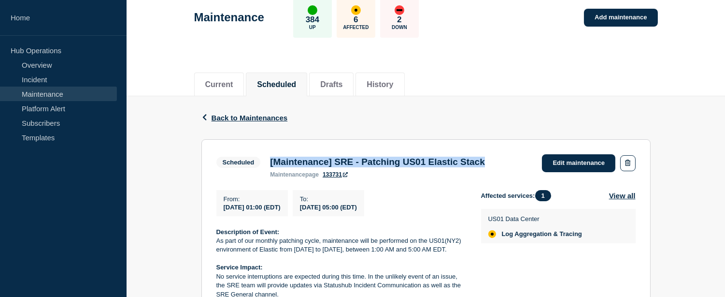
drag, startPoint x: 223, startPoint y: 208, endPoint x: 401, endPoint y: 207, distance: 177.8
click at [401, 207] on div "From : 2025-09-03 01:00 (EDT) To : 2025-09-03 05:00 (EDT)" at bounding box center [348, 203] width 265 height 26
copy div "2025-09-03 01:00 (EDT) To : 2025-09-03 05:00 (EDT)"
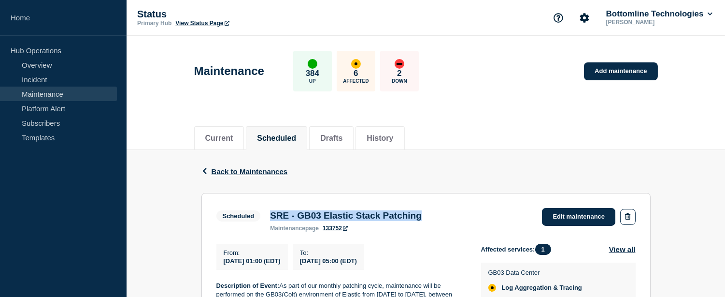
drag, startPoint x: 271, startPoint y: 214, endPoint x: 446, endPoint y: 216, distance: 175.4
click at [427, 216] on div "SRE - GB03 Elastic Stack Patching maintenance page 133752" at bounding box center [345, 220] width 161 height 21
copy h3 "SRE - GB03 Elastic Stack Patching"
drag, startPoint x: 224, startPoint y: 266, endPoint x: 408, endPoint y: 263, distance: 184.1
click at [408, 263] on div "From : 2025-09-03 01:00 (EDT) To : 2025-09-03 05:00 (EDT)" at bounding box center [348, 256] width 265 height 26
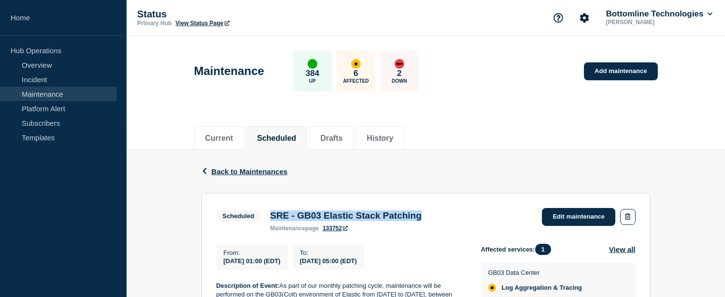
copy div "2025-09-03 01:00 (EDT) To : 2025-09-03 05:00 (EDT)"
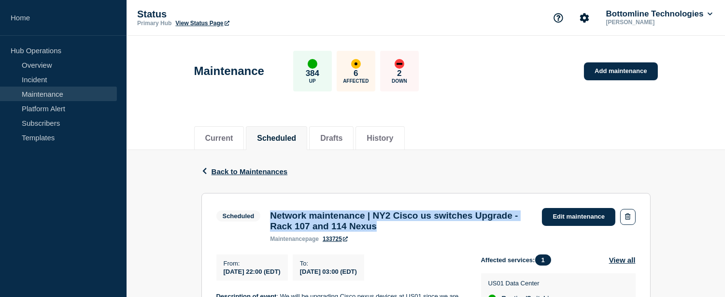
drag, startPoint x: 451, startPoint y: 230, endPoint x: 271, endPoint y: 215, distance: 180.8
click at [271, 215] on h3 "Network maintenance | NY2 Cisco us switches Upgrade - Rack 107 and 114 Nexus" at bounding box center [401, 220] width 262 height 21
copy h3 "Network maintenance | NY2 Cisco us switches Upgrade - Rack 107 and 114 Nexus"
drag, startPoint x: 223, startPoint y: 277, endPoint x: 404, endPoint y: 277, distance: 181.6
click at [404, 277] on div "From : [DATE] 22:00 (EDT) To : [DATE] 03:00 (EDT)" at bounding box center [348, 267] width 265 height 26
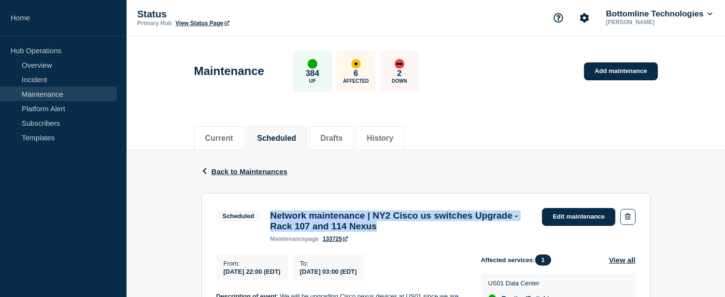
copy div "[DATE] 22:00 (EDT) To : [DATE] 03:00 (EDT)"
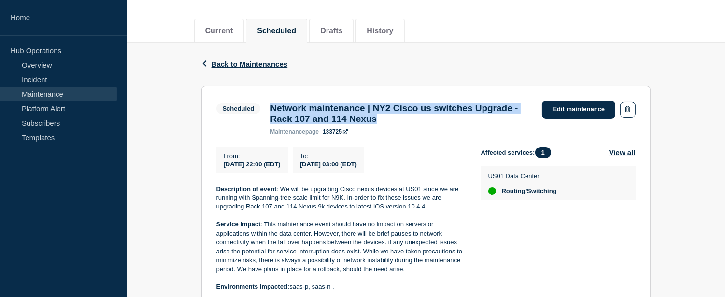
scroll to position [214, 0]
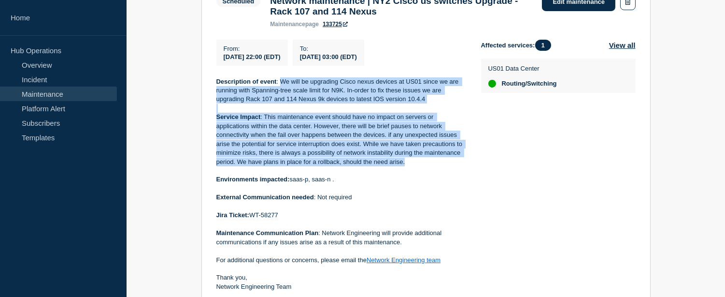
drag, startPoint x: 412, startPoint y: 168, endPoint x: 280, endPoint y: 85, distance: 155.2
click at [280, 85] on div "Description of event : We will be upgrading Cisco nexus devices at US01 since w…" at bounding box center [340, 184] width 249 height 214
copy div "We will be upgrading Cisco nexus devices at [GEOGRAPHIC_DATA] since we are runn…"
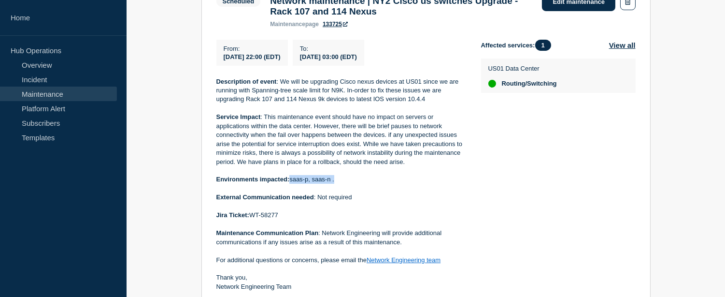
drag, startPoint x: 291, startPoint y: 185, endPoint x: 344, endPoint y: 182, distance: 53.2
click at [344, 182] on p "Environments impacted: saas-p, saas-n ." at bounding box center [340, 179] width 249 height 9
copy p "saas-p, saas-n ."
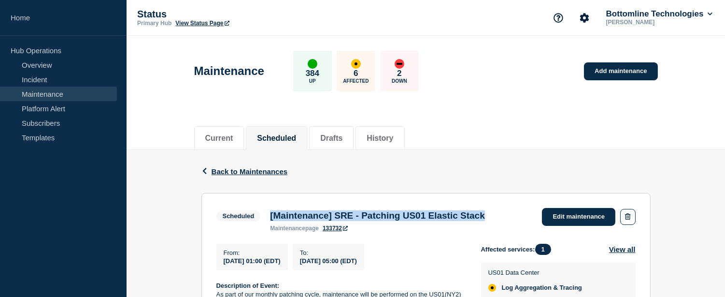
drag, startPoint x: 270, startPoint y: 215, endPoint x: 522, endPoint y: 217, distance: 252.2
click at [490, 217] on div "[Maintenance] SRE - Patching US01 Elastic Stack maintenance page 133732" at bounding box center [377, 220] width 225 height 21
copy h3 "[Maintenance] SRE - Patching US01 Elastic Stack"
drag, startPoint x: 223, startPoint y: 261, endPoint x: 400, endPoint y: 257, distance: 176.8
click at [400, 257] on div "From : [DATE] 01:00 (EDT) To : [DATE] 05:00 (EDT)" at bounding box center [348, 256] width 265 height 26
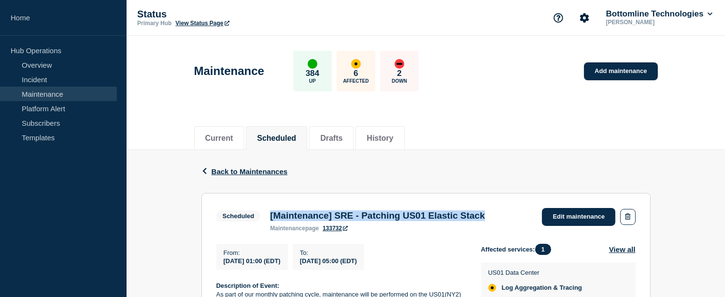
copy div "2025-09-04 01:00 (EDT) To : 2025-09-04 05:00 (EDT"
copy div "[DATE] 01:00 (EDT) To : [DATE] 05:00 (EDT)"
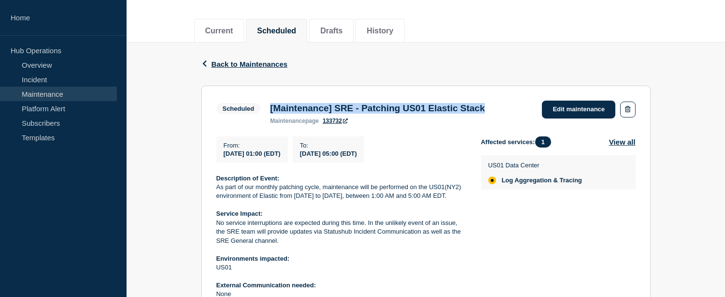
scroll to position [161, 0]
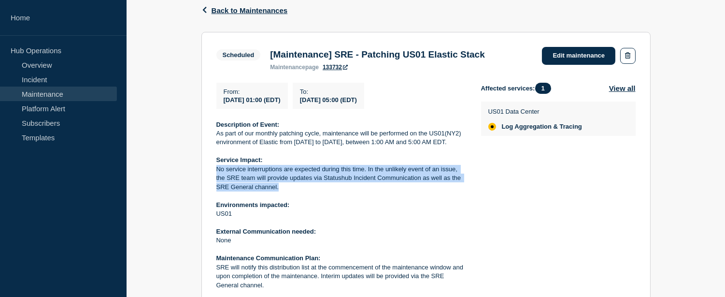
drag, startPoint x: 286, startPoint y: 197, endPoint x: 214, endPoint y: 180, distance: 73.8
click at [214, 180] on section "Scheduled [Maintenance] SRE - Patching US01 Elastic Stack maintenance page 1337…" at bounding box center [425, 195] width 449 height 327
click at [320, 186] on p "No service interruptions are expected during this time. In the unlikely event o…" at bounding box center [340, 178] width 249 height 27
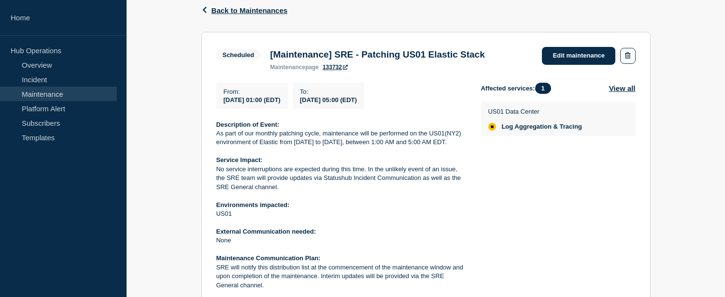
scroll to position [0, 0]
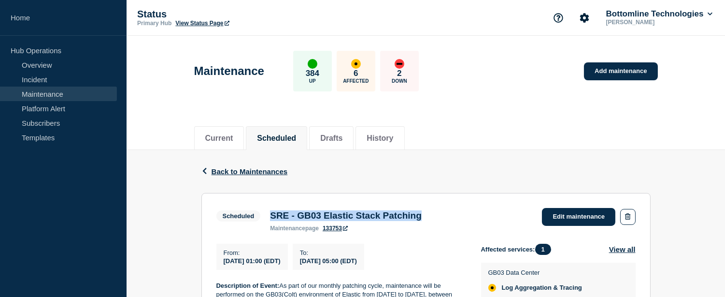
drag, startPoint x: 288, startPoint y: 216, endPoint x: 454, endPoint y: 216, distance: 165.7
click at [454, 216] on div "Scheduled SRE - GB03 Elastic Stack Patching maintenance page 133753 Edit mainte…" at bounding box center [425, 220] width 419 height 24
copy h3 "SRE - GB03 Elastic Stack Patching"
drag, startPoint x: 224, startPoint y: 262, endPoint x: 401, endPoint y: 261, distance: 177.3
click at [401, 261] on div "From : [DATE] 01:00 (EDT) To : [DATE] 05:00 (EDT)" at bounding box center [348, 256] width 265 height 26
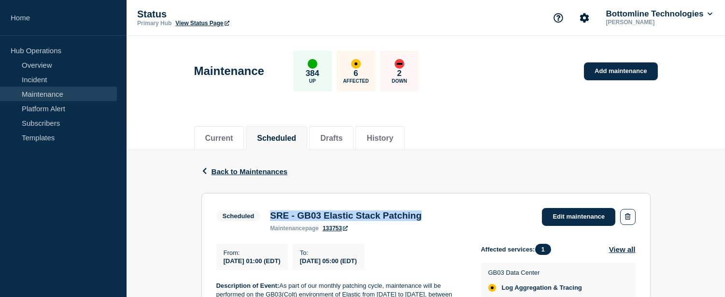
copy div "[DATE] 01:00 (EDT) To : [DATE] 05:00 (EDT)"
drag, startPoint x: 271, startPoint y: 215, endPoint x: 452, endPoint y: 213, distance: 181.2
click at [452, 213] on div "Scheduled SRE - GB03 Elastic Stack Patching maintenance page 133754 Edit mainte…" at bounding box center [425, 220] width 419 height 24
copy h3 "SRE - GB03 Elastic Stack Patching"
drag, startPoint x: 223, startPoint y: 262, endPoint x: 413, endPoint y: 266, distance: 189.9
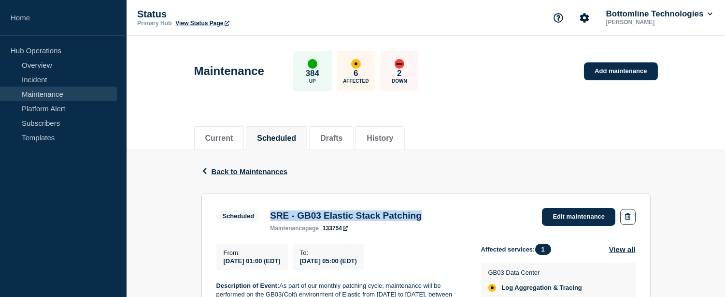
click at [413, 266] on div "From : 2025-09-05 01:00 (EDT) To : 2025-09-05 05:00 (EDT)" at bounding box center [348, 256] width 265 height 26
copy div "2025-09-05 01:00 (EDT) To : 2025-09-05 05:00 (EDT)"
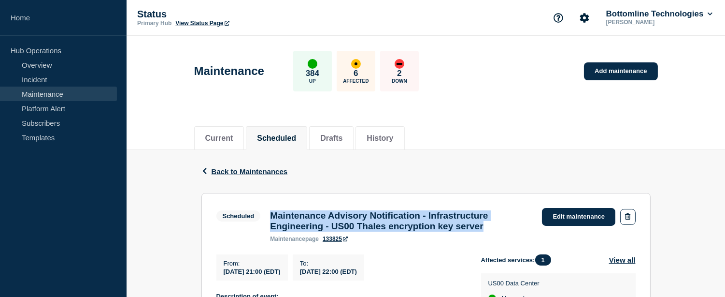
drag, startPoint x: 271, startPoint y: 215, endPoint x: 514, endPoint y: 233, distance: 244.2
click at [514, 231] on h3 "Maintenance Advisory Notification - Infrastructure Engineering - US00 Thales en…" at bounding box center [401, 220] width 262 height 21
copy h3 "Maintenance Advisory Notification - Infrastructure Engineering - US00 Thales en…"
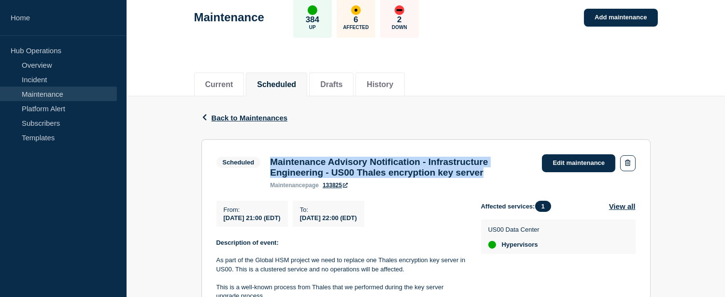
drag, startPoint x: 228, startPoint y: 224, endPoint x: 404, endPoint y: 220, distance: 175.4
click at [404, 220] on div "From : 2025-09-05 21:00 (EDT) To : 2025-09-05 22:00 (EDT)" at bounding box center [348, 213] width 265 height 26
copy div "2025-09-05 21:00 (EDT) To : 2025-09-05 22:00 (EDT)"
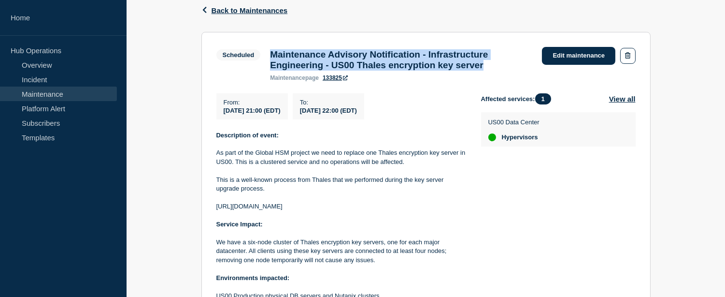
scroll to position [268, 0]
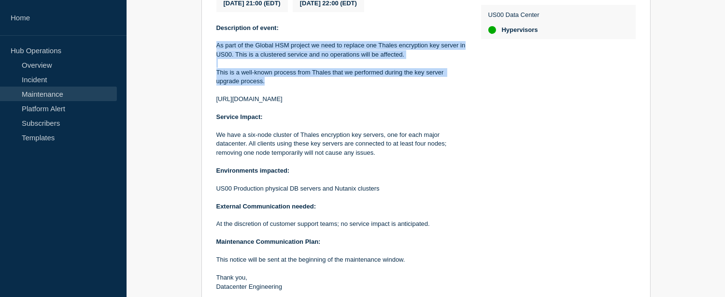
drag, startPoint x: 218, startPoint y: 49, endPoint x: 265, endPoint y: 88, distance: 61.0
click at [265, 88] on div "Description of event: As part of the Global HSM project we need to replace one …" at bounding box center [340, 158] width 249 height 268
copy div "As part of the Global HSM project we need to replace one Thales encryption key …"
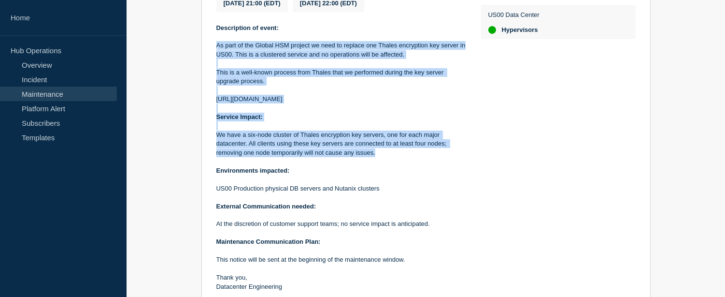
click at [374, 157] on p "We have a six-node cluster of Thales encryption key servers, one for each major…" at bounding box center [340, 143] width 249 height 27
copy div "As part of the Global HSM project we need to replace one Thales encryption key …"
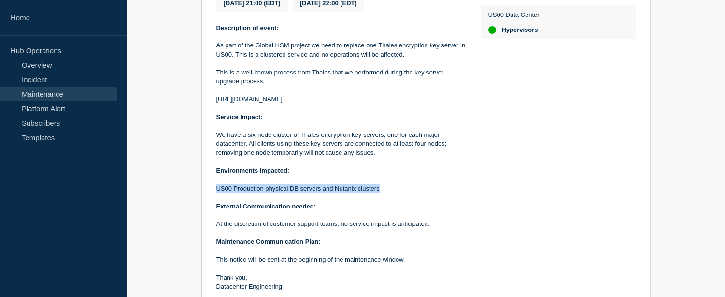
drag, startPoint x: 221, startPoint y: 194, endPoint x: 383, endPoint y: 191, distance: 162.3
click at [383, 191] on p "US00 Production physical DB servers and Nutanix clusters" at bounding box center [340, 188] width 249 height 9
copy p "US00 Production physical DB servers and Nutanix clusters"
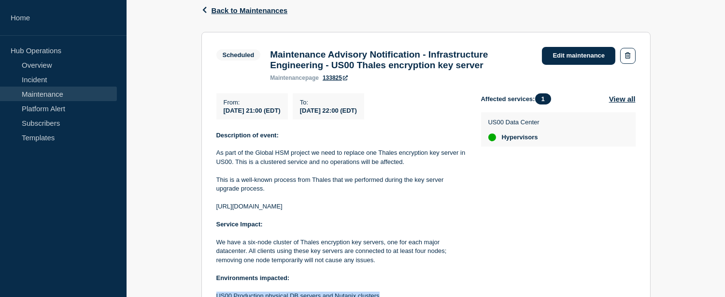
scroll to position [0, 0]
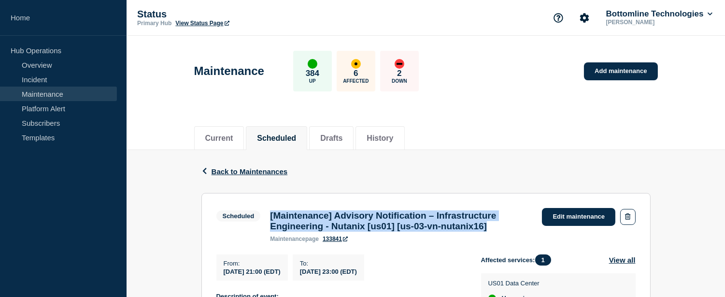
drag, startPoint x: 523, startPoint y: 233, endPoint x: 271, endPoint y: 218, distance: 252.6
click at [271, 218] on h3 "[Maintenance] Advisory Notification – Infrastructure Engineering - Nutanix [us0…" at bounding box center [401, 220] width 262 height 21
copy h3 "[Maintenance] Advisory Notification – Infrastructure Engineering - Nutanix [us0…"
drag, startPoint x: 257, startPoint y: 275, endPoint x: 408, endPoint y: 274, distance: 150.7
click at [408, 274] on div "From : [DATE] 21:00 (EDT) To : [DATE] 23:00 (EDT)" at bounding box center [348, 267] width 265 height 26
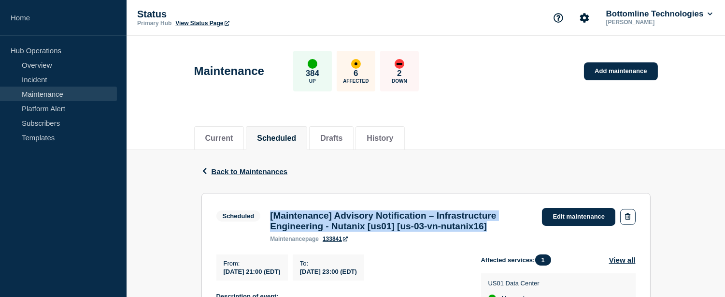
copy div "[DATE] 21:00 (EDT) To : [DATE] 23:00 (EDT)"
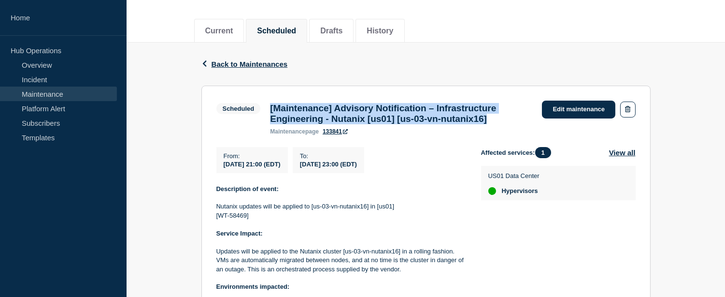
scroll to position [214, 0]
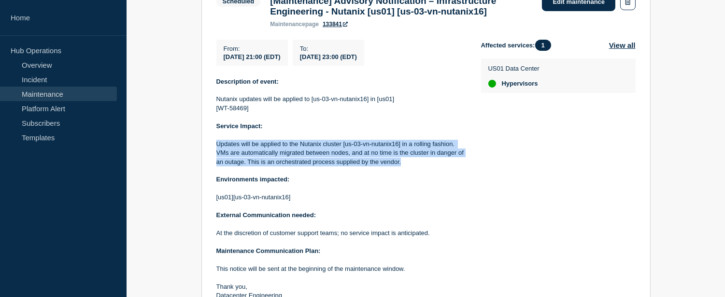
drag, startPoint x: 402, startPoint y: 168, endPoint x: 215, endPoint y: 147, distance: 187.6
click at [216, 147] on p "Updates will be applied to the Nutanix cluster [us-03-vn-nutanix16] in a rollin…" at bounding box center [340, 153] width 249 height 27
copy p "Updates will be applied to the Nutanix cluster [us-03-vn-nutanix16] in a rollin…"
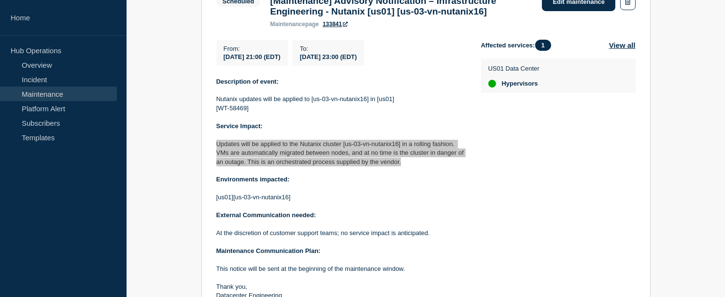
scroll to position [54, 0]
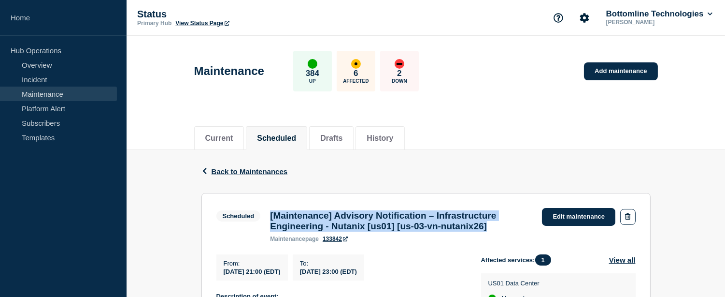
drag, startPoint x: 524, startPoint y: 232, endPoint x: 271, endPoint y: 216, distance: 253.2
click at [271, 216] on h3 "[Maintenance] Advisory Notification – Infrastructure Engineering - Nutanix [us0…" at bounding box center [401, 220] width 262 height 21
copy h3 "[Maintenance] Advisory Notification – Infrastructure Engineering - Nutanix [us0…"
drag, startPoint x: 223, startPoint y: 274, endPoint x: 402, endPoint y: 276, distance: 178.7
click at [402, 276] on div "From : [DATE] 21:00 (EDT) To : [DATE] 23:00 (EDT)" at bounding box center [348, 267] width 265 height 26
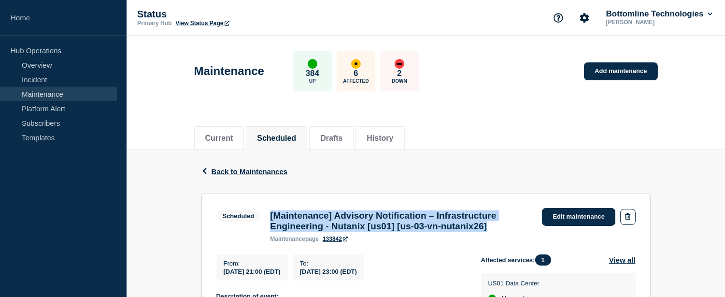
copy div "2025-09-05 21:00 (EDT) To : 2025-09-07 23:00 (EDT)"
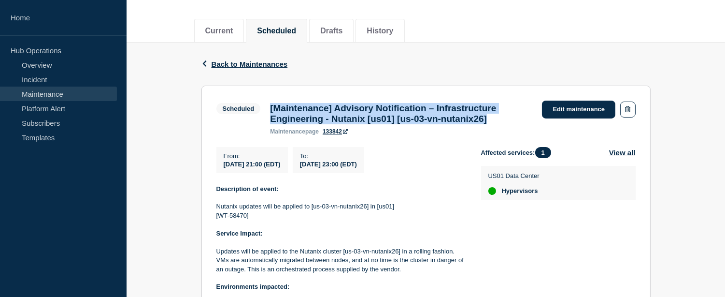
scroll to position [161, 0]
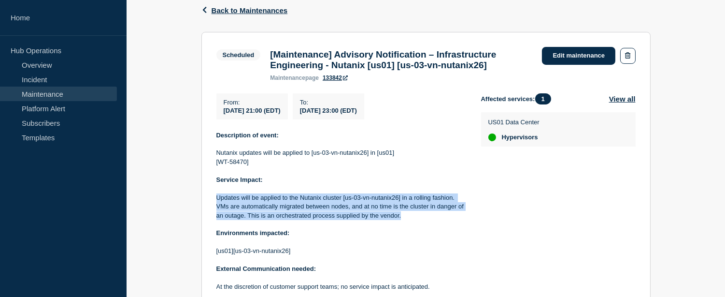
drag, startPoint x: 217, startPoint y: 202, endPoint x: 406, endPoint y: 221, distance: 189.9
click at [406, 220] on p "Updates will be applied to the Nutanix cluster [us-03-vn-nutanix26] in a rollin…" at bounding box center [340, 206] width 249 height 27
copy p "Updates will be applied to the Nutanix cluster [us-03-vn-nutanix26] in a rollin…"
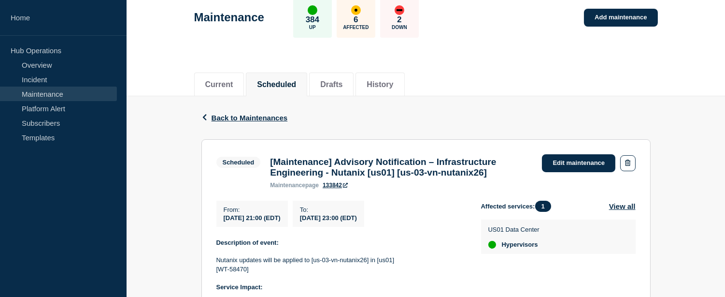
scroll to position [0, 0]
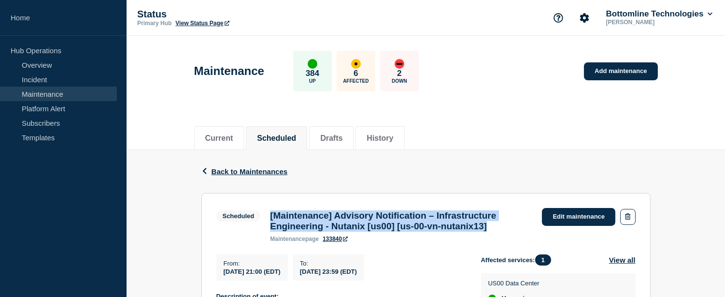
drag, startPoint x: 522, startPoint y: 225, endPoint x: 268, endPoint y: 215, distance: 254.3
click at [268, 215] on div "[Maintenance] Advisory Notification – Infrastructure Engineering - Nutanix [us0…" at bounding box center [401, 226] width 272 height 32
copy h3 "[Maintenance] Advisory Notification – Infrastructure Engineering - Nutanix [us0…"
drag, startPoint x: 222, startPoint y: 277, endPoint x: 401, endPoint y: 271, distance: 179.3
click at [401, 271] on div "From : 2025-09-05 21:00 (EDT) To : 2025-09-06 23:59 (EDT)" at bounding box center [348, 267] width 265 height 26
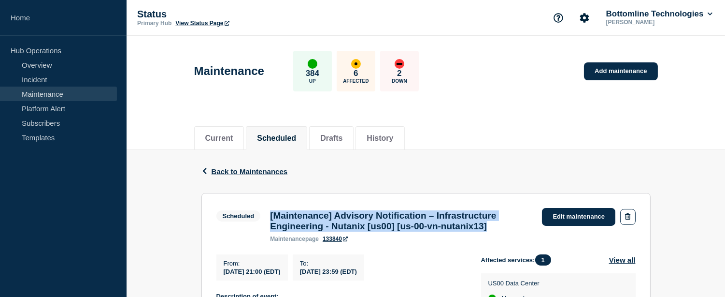
copy div "2025-09-05 21:00 (EDT) To : 2025-09-06 23:59 (EDT)"
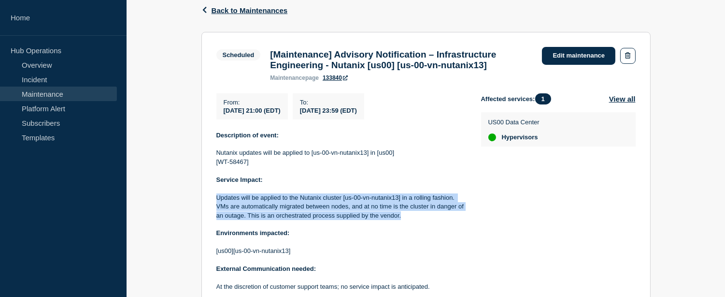
drag, startPoint x: 404, startPoint y: 224, endPoint x: 217, endPoint y: 201, distance: 188.3
click at [217, 201] on p "Updates will be applied to the Nutanix cluster [us-00-vn-nutanix13] in a rollin…" at bounding box center [340, 206] width 249 height 27
copy p "Updates will be applied to the Nutanix cluster [us-00-vn-nutanix13] in a rollin…"
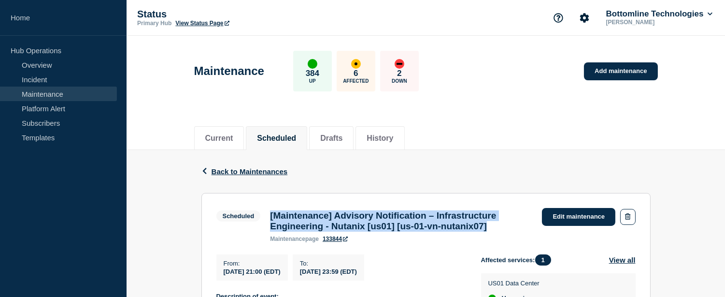
drag, startPoint x: 516, startPoint y: 230, endPoint x: 268, endPoint y: 216, distance: 248.7
click at [268, 216] on div "[Maintenance] Advisory Notification – Infrastructure Engineering - Nutanix [us0…" at bounding box center [401, 226] width 272 height 32
copy h3 "[Maintenance] Advisory Notification – Infrastructure Engineering - Nutanix [us0…"
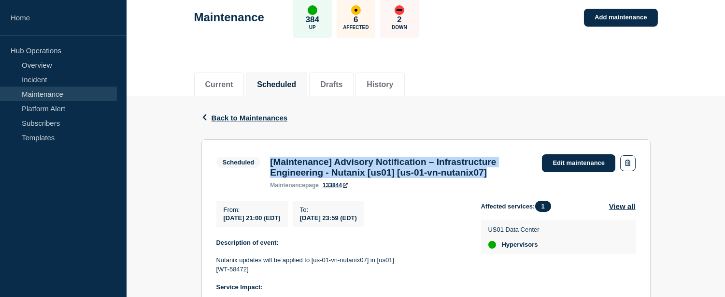
scroll to position [107, 0]
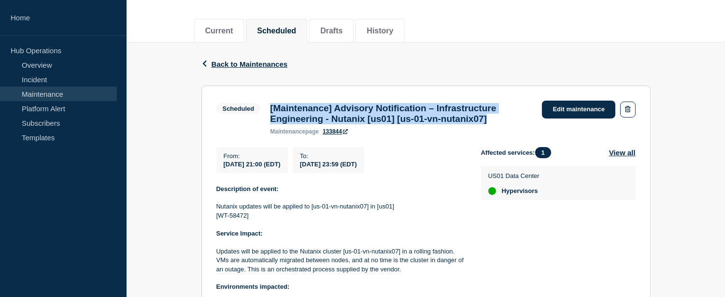
drag, startPoint x: 222, startPoint y: 170, endPoint x: 406, endPoint y: 168, distance: 183.6
click at [406, 168] on div "From : [DATE] 21:00 (EDT) To : [DATE] 23:59 (EDT)" at bounding box center [348, 160] width 265 height 26
copy div "[DATE] 21:00 (EDT) To : [DATE] 23:59 (EDT)"
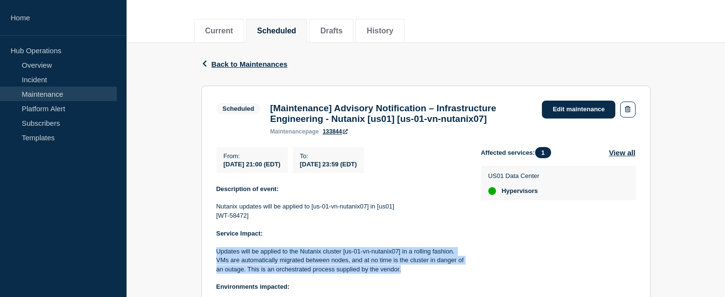
drag, startPoint x: 404, startPoint y: 272, endPoint x: 217, endPoint y: 255, distance: 187.8
click at [217, 255] on p "Updates will be applied to the Nutanix cluster [us-01-vn-nutanix07] in a rollin…" at bounding box center [340, 260] width 249 height 27
copy p "Updates will be applied to the Nutanix cluster [us-01-vn-nutanix07] in a rollin…"
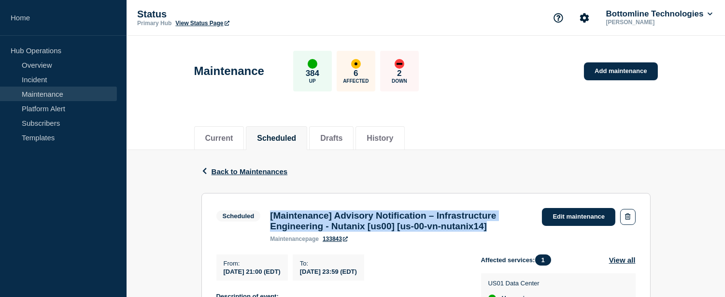
drag, startPoint x: 519, startPoint y: 231, endPoint x: 267, endPoint y: 214, distance: 253.2
click at [267, 214] on div "[Maintenance] Advisory Notification – Infrastructure Engineering - Nutanix [us0…" at bounding box center [401, 226] width 272 height 32
copy h3 "[Maintenance] Advisory Notification – Infrastructure Engineering - Nutanix [us0…"
drag, startPoint x: 407, startPoint y: 273, endPoint x: 220, endPoint y: 274, distance: 186.5
click at [220, 274] on div "From : [DATE] 21:00 (EDT) To : [DATE] 23:59 (EDT)" at bounding box center [348, 267] width 265 height 26
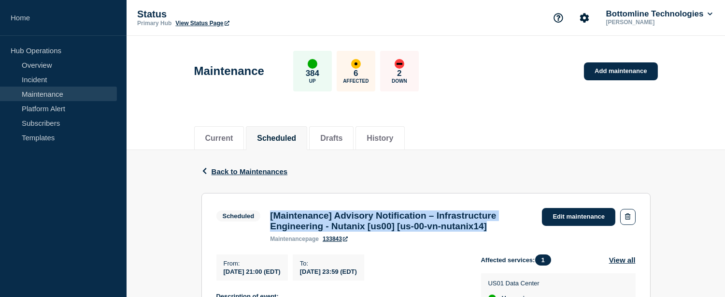
copy div "[DATE] 21:00 (EDT) To : [DATE] 23:59 (EDT)"
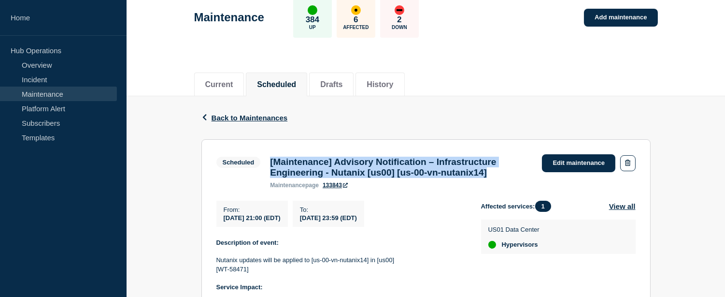
scroll to position [161, 0]
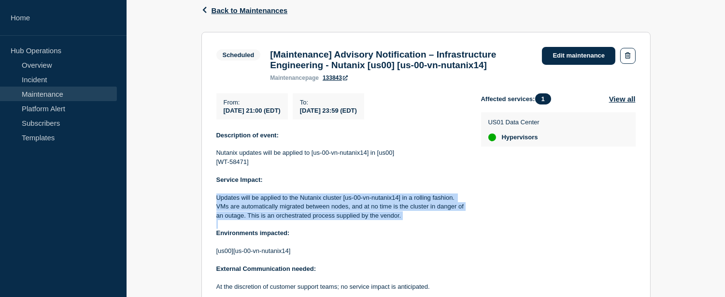
drag, startPoint x: 409, startPoint y: 226, endPoint x: 216, endPoint y: 203, distance: 194.1
click at [216, 203] on div "Description of event: Nutanix updates will be applied to [us-00-vn-nutanix14] i…" at bounding box center [340, 242] width 249 height 223
copy p "Updates will be applied to the Nutanix cluster [us-00-vn-nutanix14] in a rollin…"
